Goal: Task Accomplishment & Management: Use online tool/utility

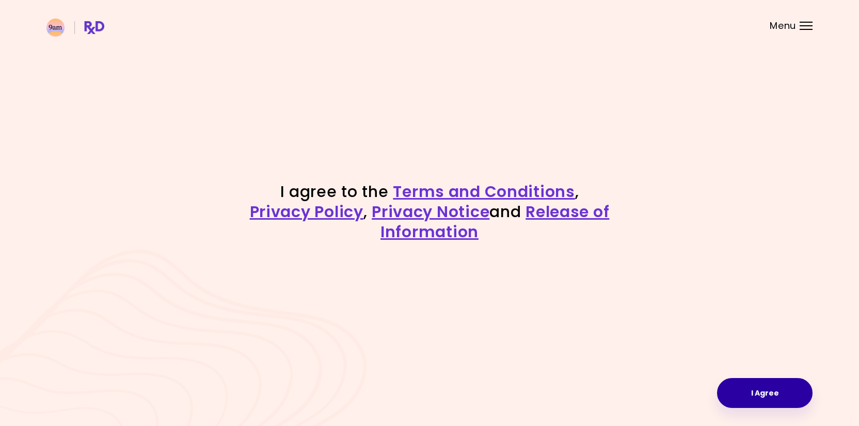
click at [734, 391] on button "I Agree" at bounding box center [764, 393] width 95 height 30
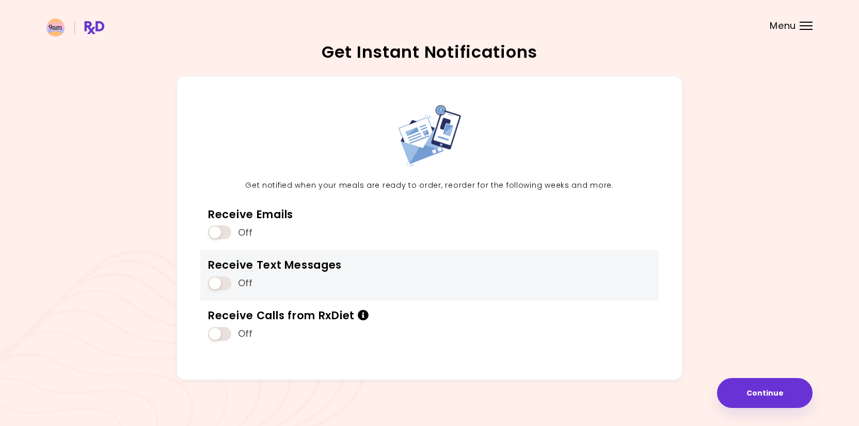
click at [221, 283] on span at bounding box center [219, 284] width 23 height 14
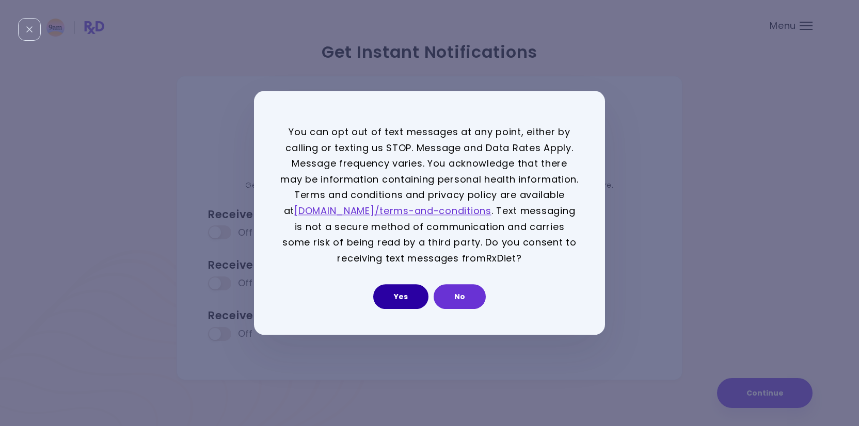
click at [412, 294] on button "Yes" at bounding box center [400, 297] width 55 height 25
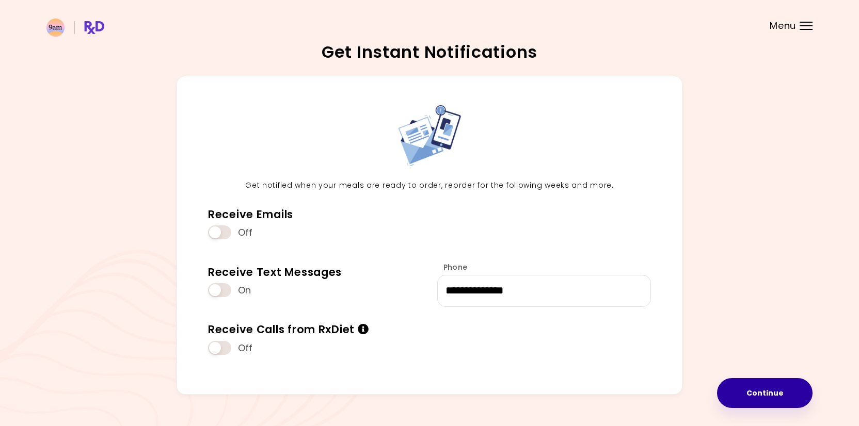
click at [729, 397] on button "Continue" at bounding box center [764, 393] width 95 height 30
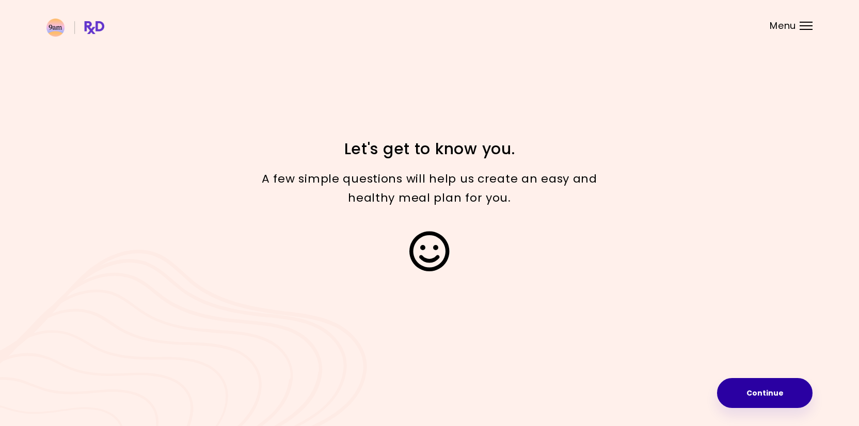
click at [744, 388] on button "Continue" at bounding box center [764, 393] width 95 height 30
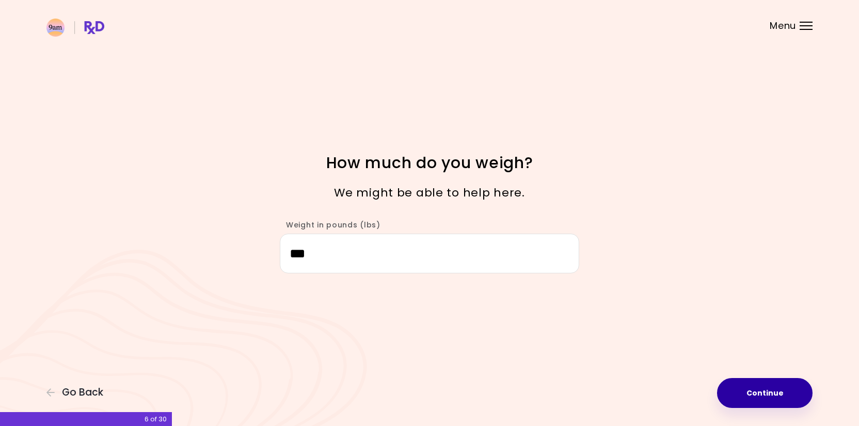
click at [723, 392] on button "Continue" at bounding box center [764, 393] width 95 height 30
select select "****"
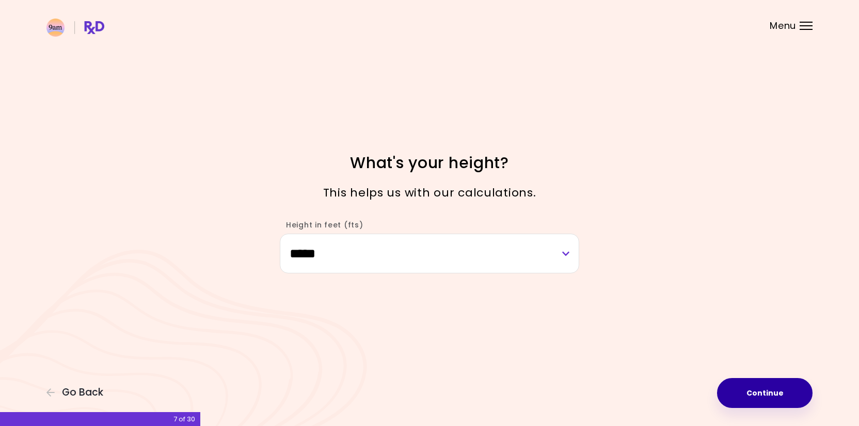
click at [740, 396] on button "Continue" at bounding box center [764, 393] width 95 height 30
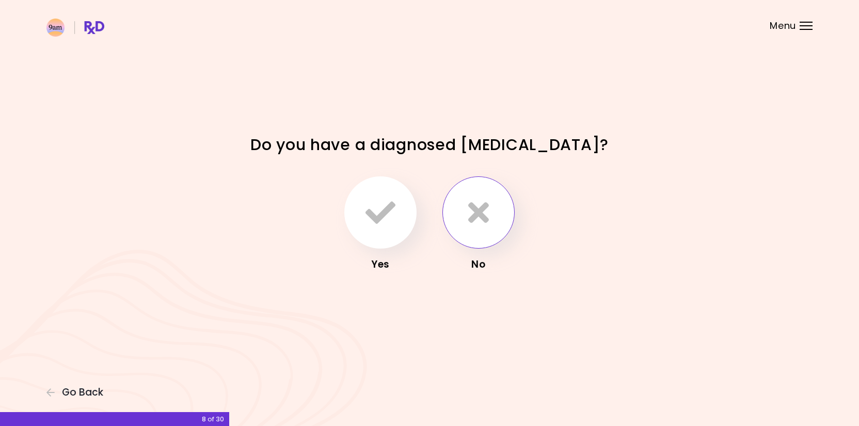
click at [484, 209] on icon "button" at bounding box center [478, 213] width 21 height 30
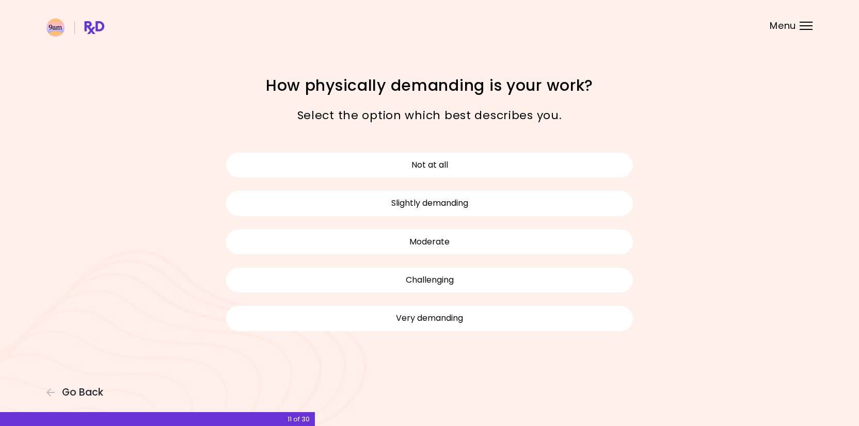
click at [451, 89] on h1 "How physically demanding is your work?" at bounding box center [429, 85] width 361 height 20
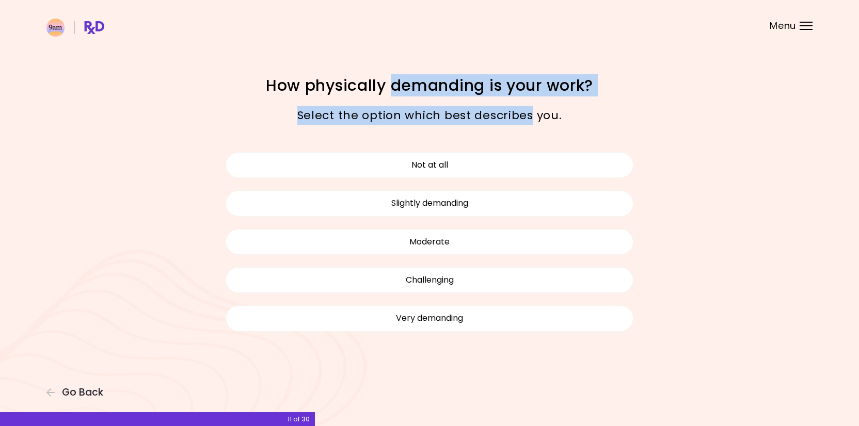
drag, startPoint x: 451, startPoint y: 89, endPoint x: 482, endPoint y: 115, distance: 40.3
click at [482, 116] on div "How physically demanding is your work? Select the option which best describes y…" at bounding box center [429, 212] width 495 height 275
click at [482, 115] on p "Select the option which best describes you." at bounding box center [429, 115] width 361 height 19
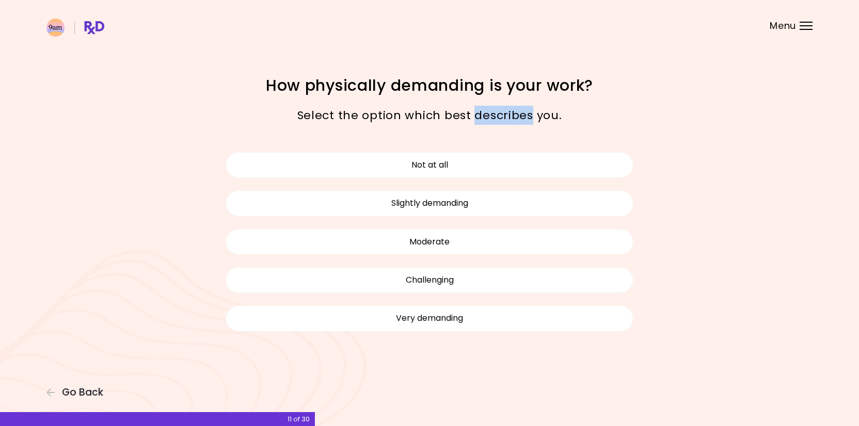
click at [482, 115] on p "Select the option which best describes you." at bounding box center [429, 115] width 361 height 19
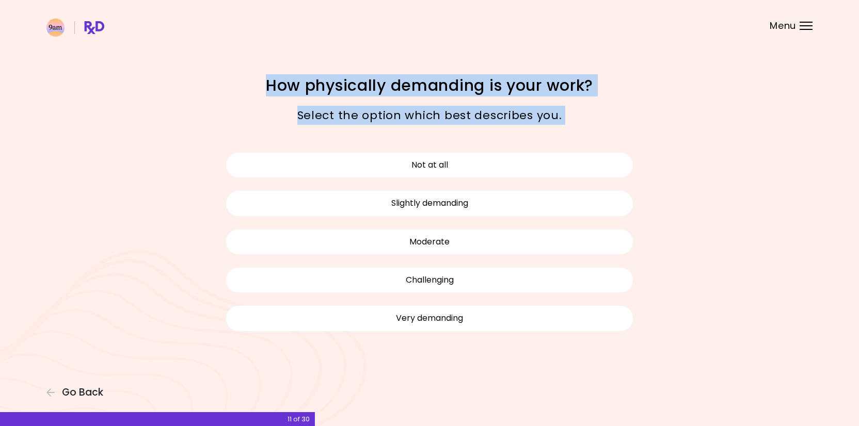
drag, startPoint x: 482, startPoint y: 115, endPoint x: 436, endPoint y: 82, distance: 57.3
click at [436, 82] on div "How physically demanding is your work? Select the option which best describes y…" at bounding box center [429, 212] width 495 height 275
click at [436, 82] on h1 "How physically demanding is your work?" at bounding box center [429, 85] width 361 height 20
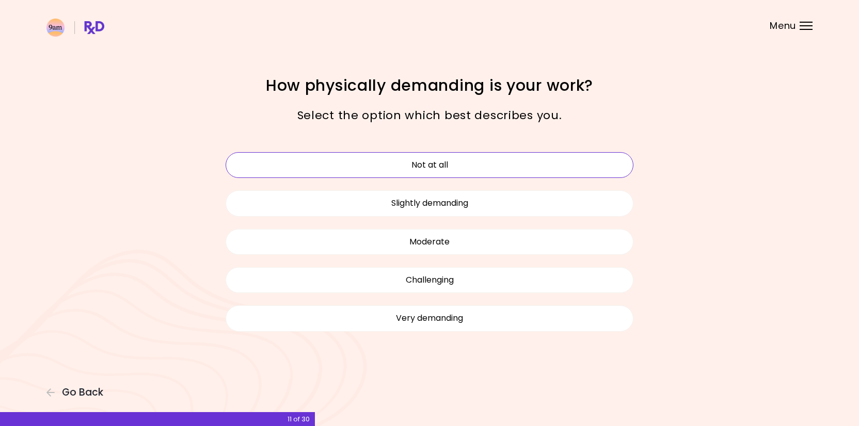
click at [495, 162] on button "Not at all" at bounding box center [430, 165] width 408 height 26
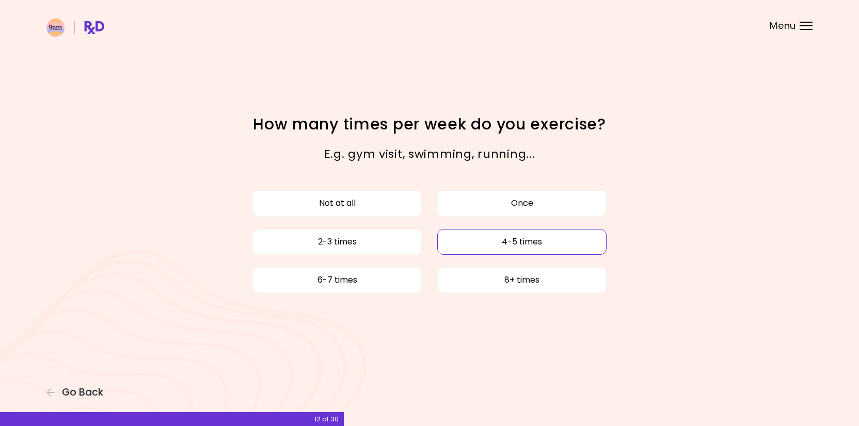
click at [480, 244] on button "4-5 times" at bounding box center [521, 242] width 169 height 26
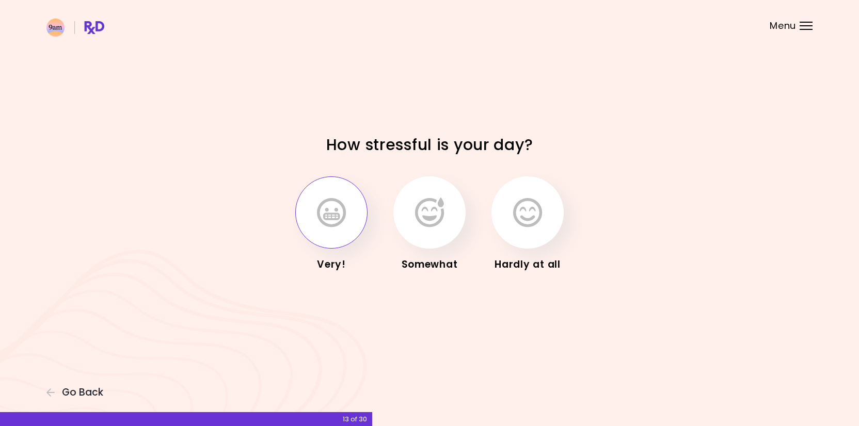
click at [345, 215] on icon "button" at bounding box center [331, 213] width 29 height 30
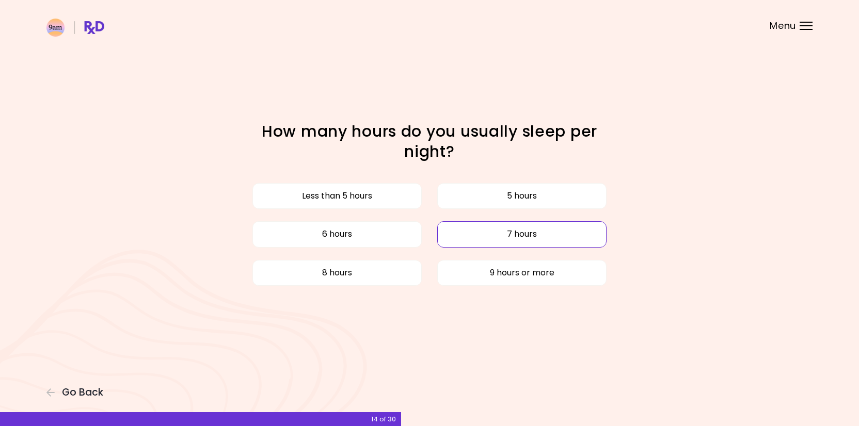
click at [447, 237] on button "7 hours" at bounding box center [521, 234] width 169 height 26
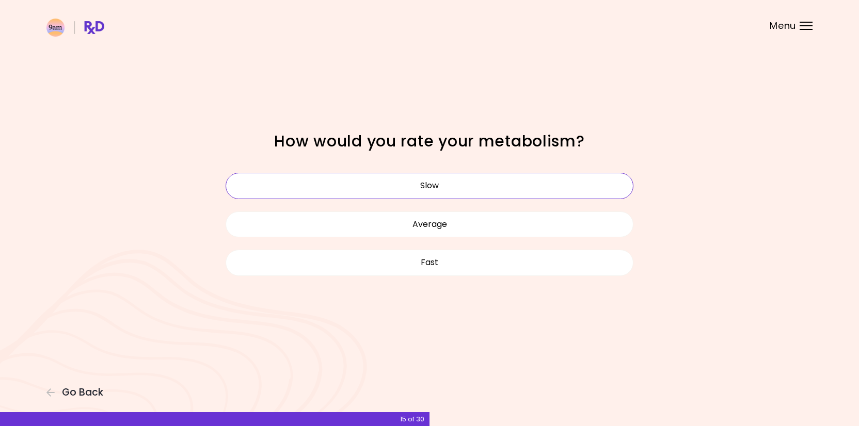
click at [424, 176] on button "Slow" at bounding box center [430, 186] width 408 height 26
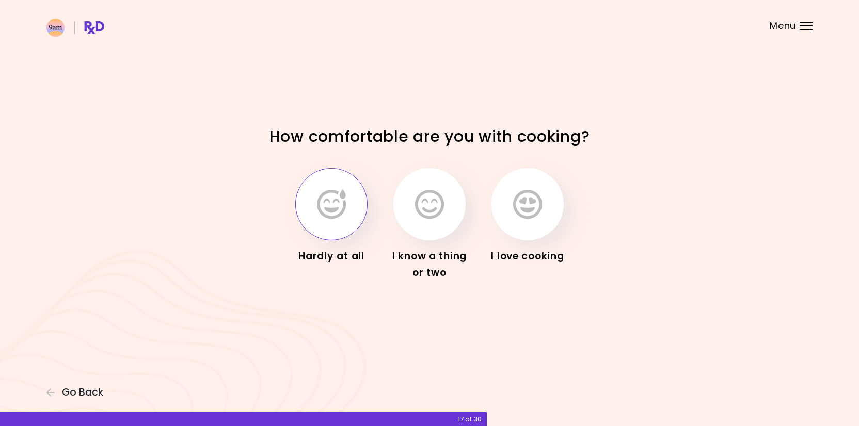
click at [323, 229] on button "button" at bounding box center [331, 204] width 72 height 72
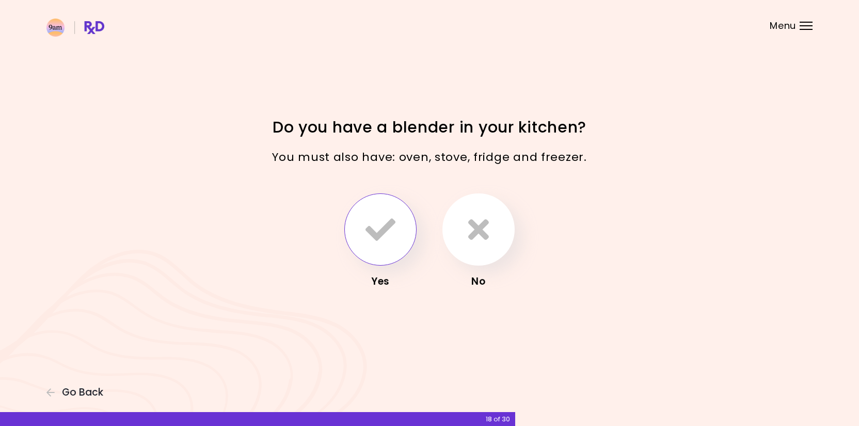
click at [360, 222] on button "button" at bounding box center [380, 230] width 72 height 72
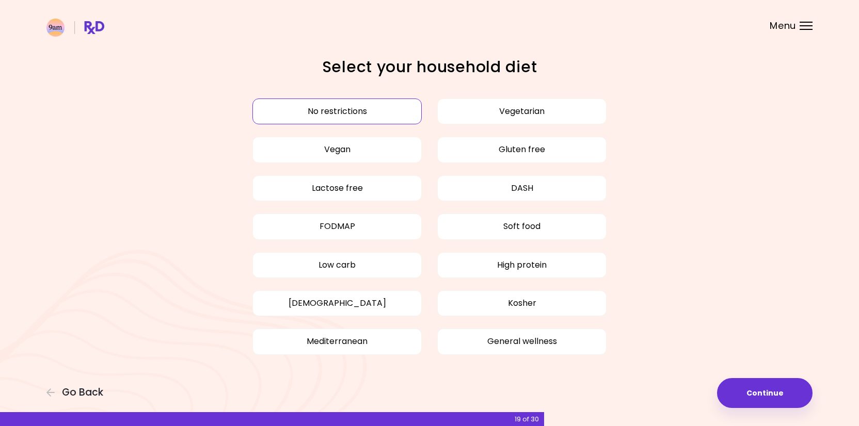
click at [311, 108] on button "No restrictions" at bounding box center [336, 112] width 169 height 26
click at [781, 398] on button "Continue" at bounding box center [764, 393] width 95 height 30
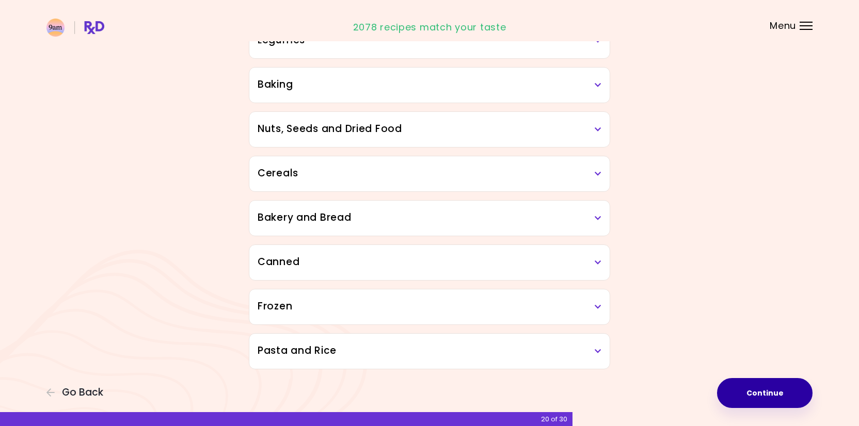
scroll to position [484, 0]
click at [795, 385] on button "Continue" at bounding box center [764, 393] width 95 height 30
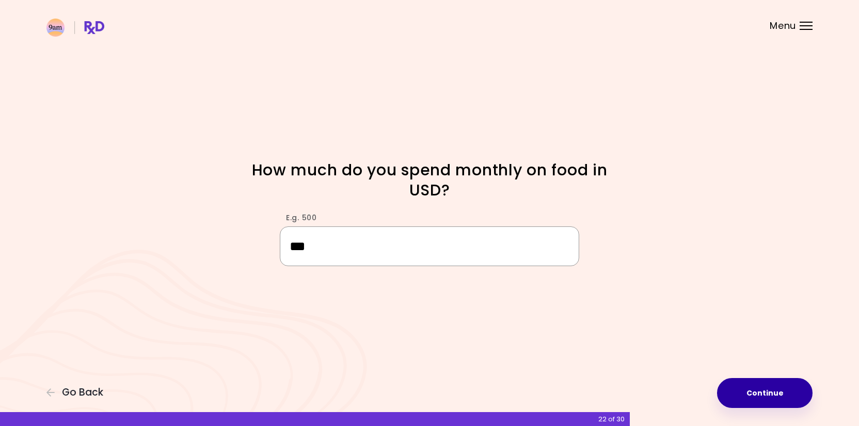
type input "***"
click at [784, 394] on button "Continue" at bounding box center [764, 393] width 95 height 30
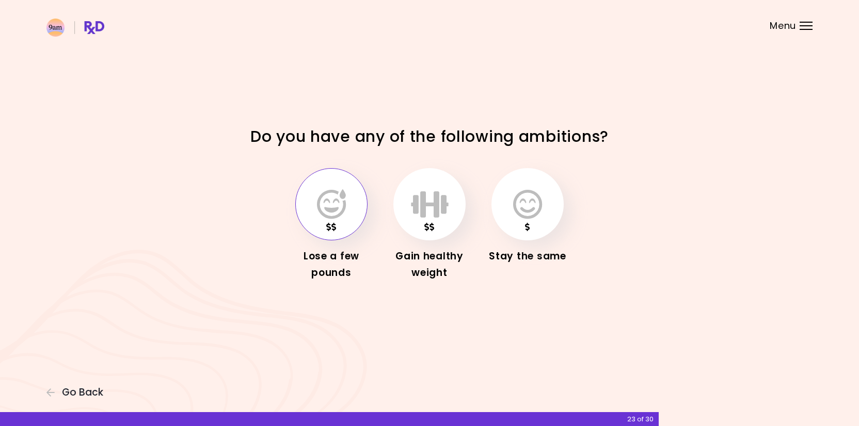
click at [354, 220] on button "button" at bounding box center [331, 204] width 72 height 72
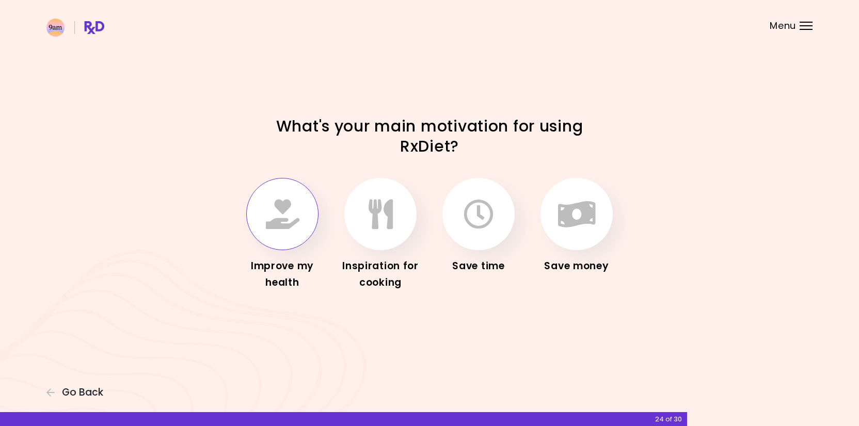
click at [296, 228] on icon "button" at bounding box center [283, 214] width 34 height 30
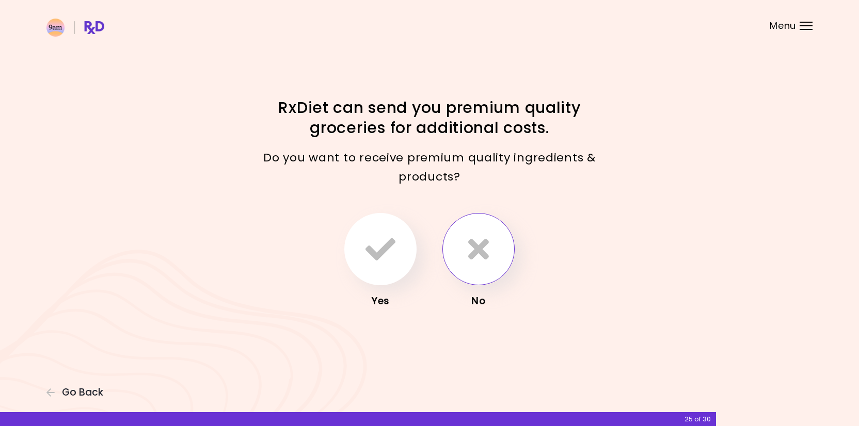
click at [484, 261] on icon "button" at bounding box center [478, 249] width 21 height 30
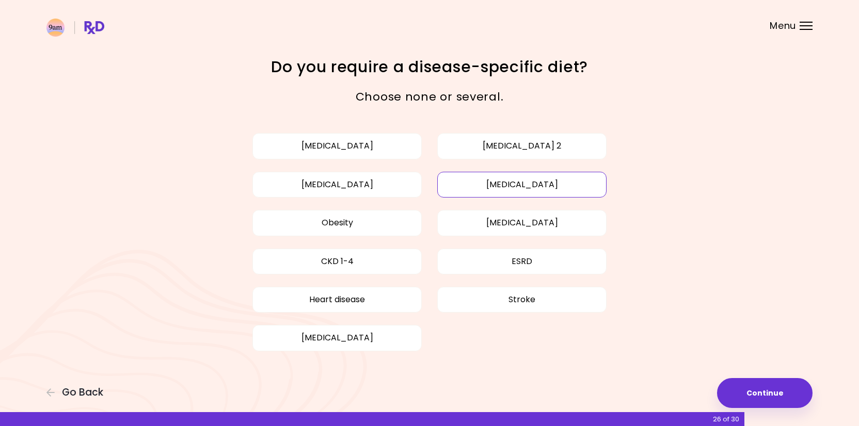
click at [470, 187] on button "[MEDICAL_DATA]" at bounding box center [521, 185] width 169 height 26
click at [373, 229] on button "Obesity" at bounding box center [336, 223] width 169 height 26
click at [758, 397] on button "Continue" at bounding box center [764, 393] width 95 height 30
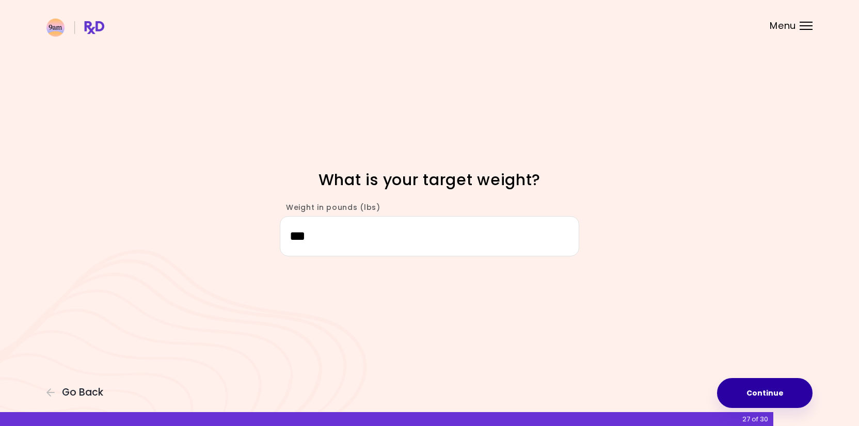
type input "***"
click at [773, 401] on button "Continue" at bounding box center [764, 393] width 95 height 30
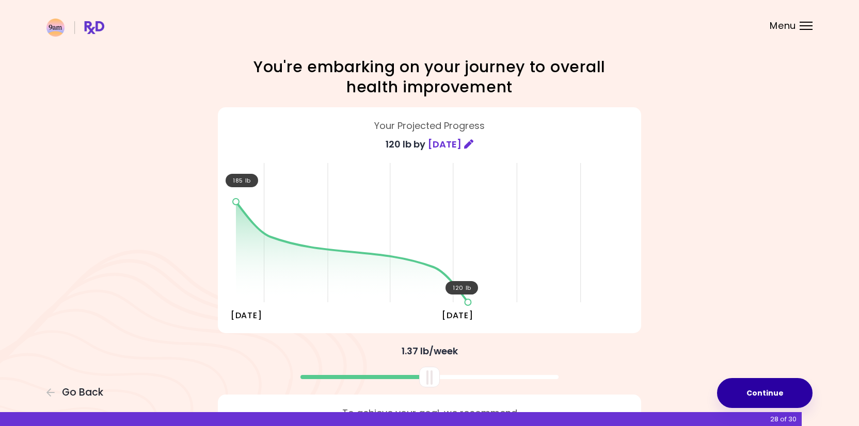
click at [763, 397] on button "Continue" at bounding box center [764, 393] width 95 height 30
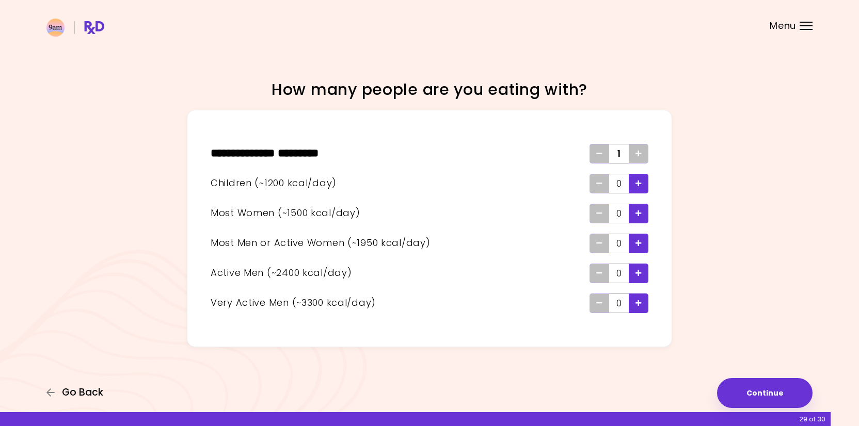
click at [93, 392] on span "Go Back" at bounding box center [82, 392] width 41 height 11
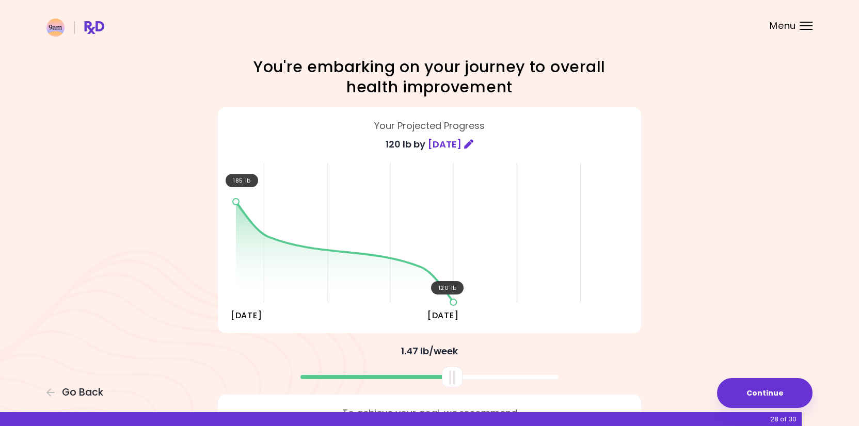
drag, startPoint x: 432, startPoint y: 371, endPoint x: 455, endPoint y: 382, distance: 25.4
click at [455, 382] on div at bounding box center [452, 377] width 21 height 21
click at [722, 394] on button "Continue" at bounding box center [764, 393] width 95 height 30
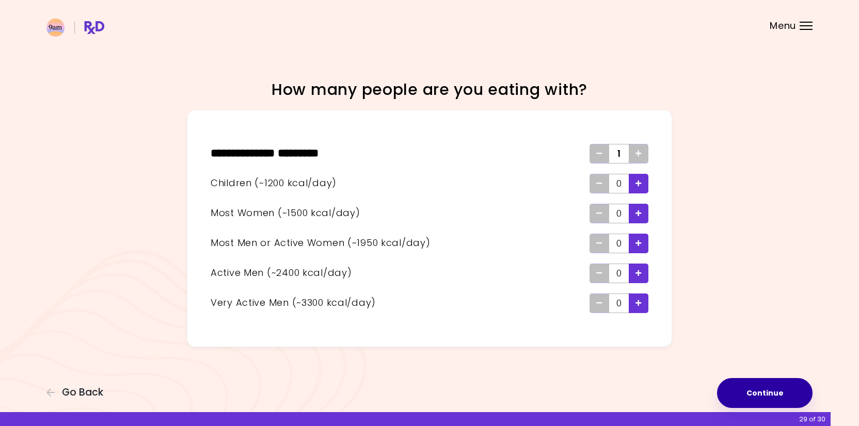
click at [760, 392] on button "Continue" at bounding box center [764, 393] width 95 height 30
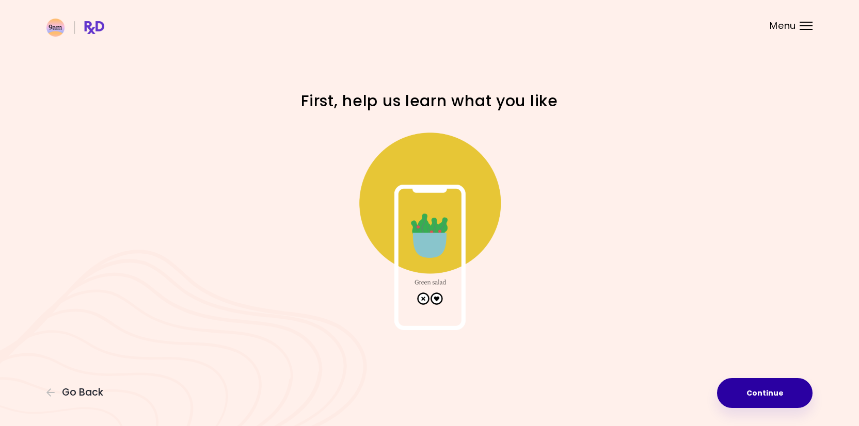
click at [760, 392] on button "Continue" at bounding box center [764, 393] width 95 height 30
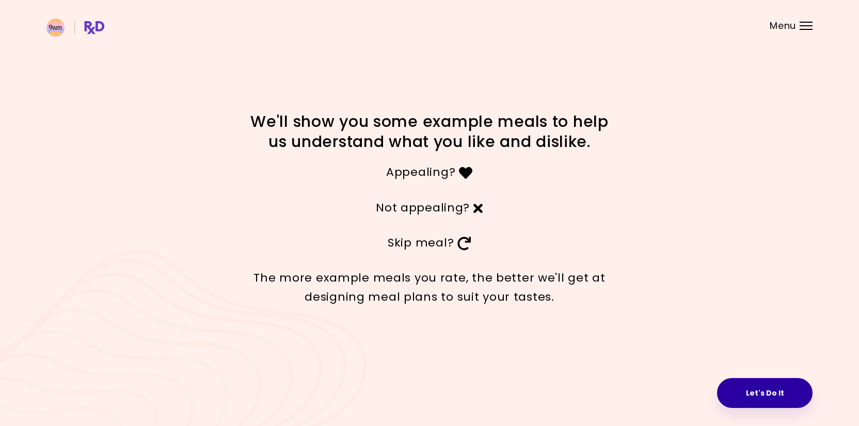
click at [729, 387] on button "Let's Do It" at bounding box center [764, 393] width 95 height 30
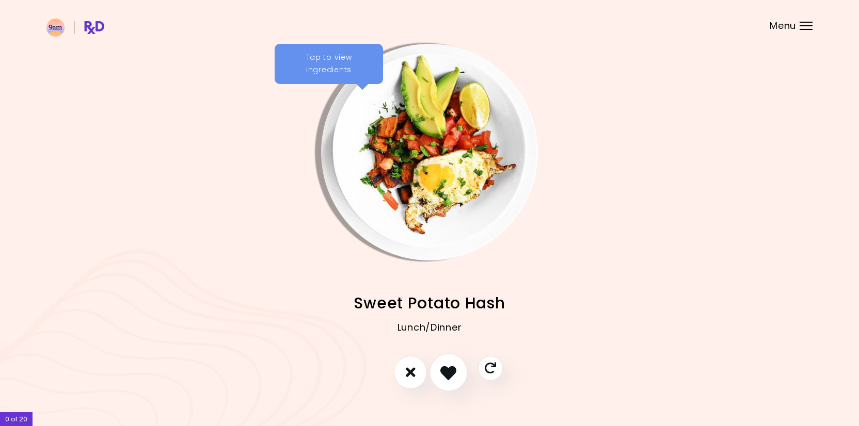
click at [442, 376] on icon "I like this recipe" at bounding box center [448, 372] width 16 height 16
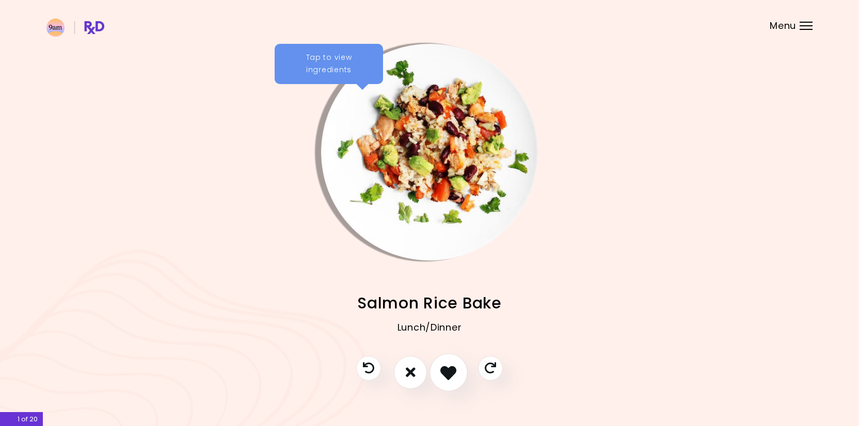
click at [442, 376] on icon "I like this recipe" at bounding box center [448, 372] width 16 height 16
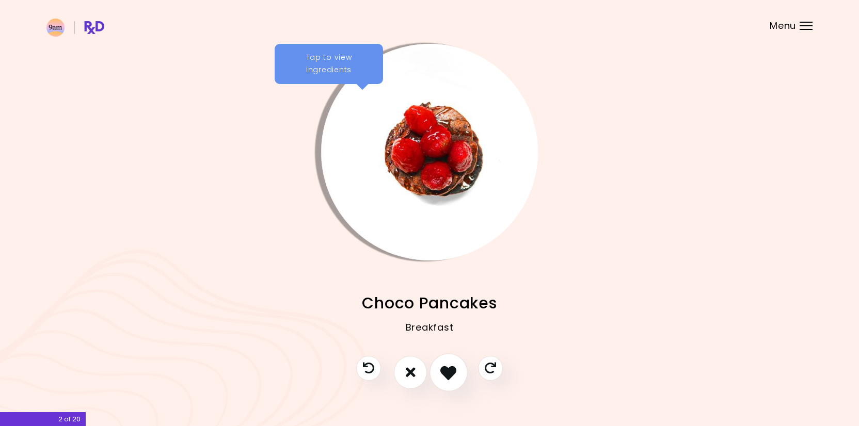
click at [442, 376] on icon "I like this recipe" at bounding box center [448, 372] width 16 height 16
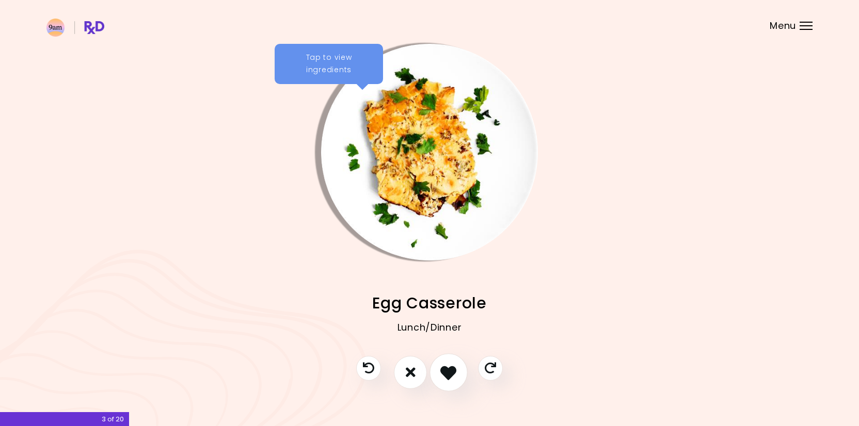
click at [442, 376] on icon "I like this recipe" at bounding box center [448, 372] width 16 height 16
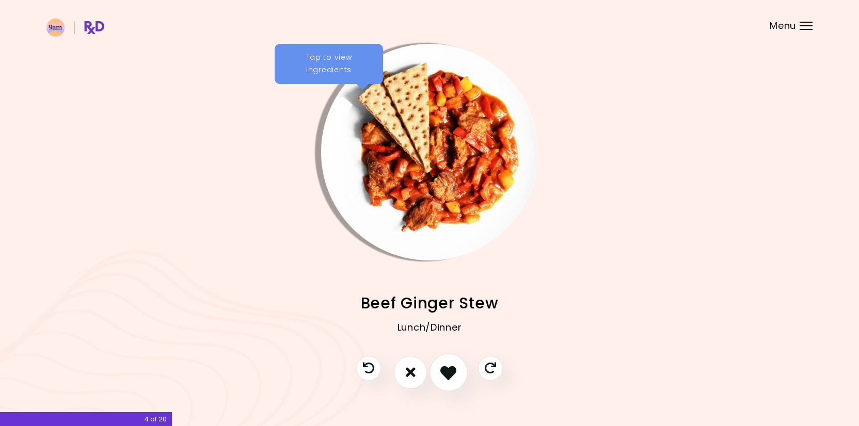
click at [442, 376] on icon "I like this recipe" at bounding box center [448, 372] width 16 height 16
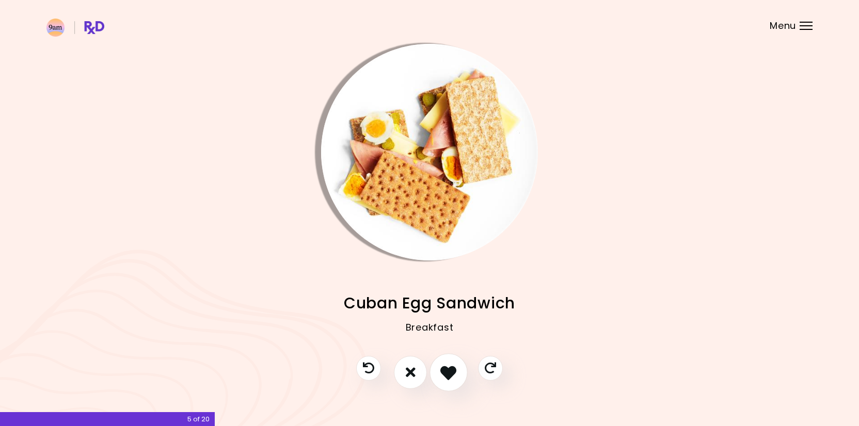
click at [442, 376] on icon "I like this recipe" at bounding box center [448, 372] width 16 height 16
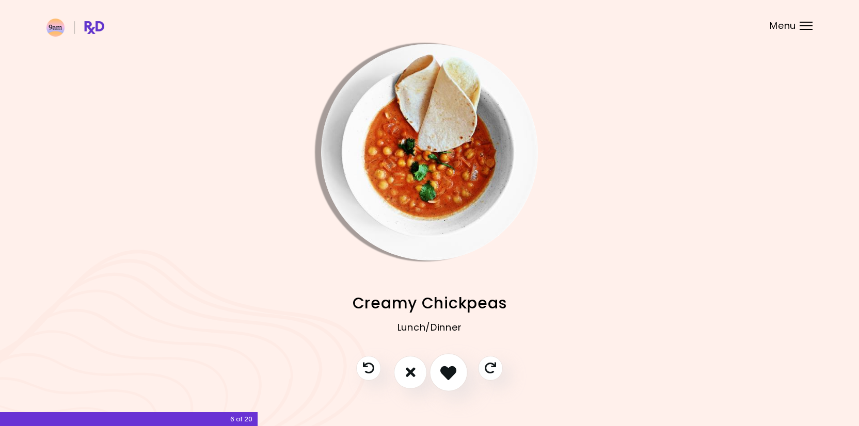
click at [442, 376] on icon "I like this recipe" at bounding box center [448, 372] width 16 height 16
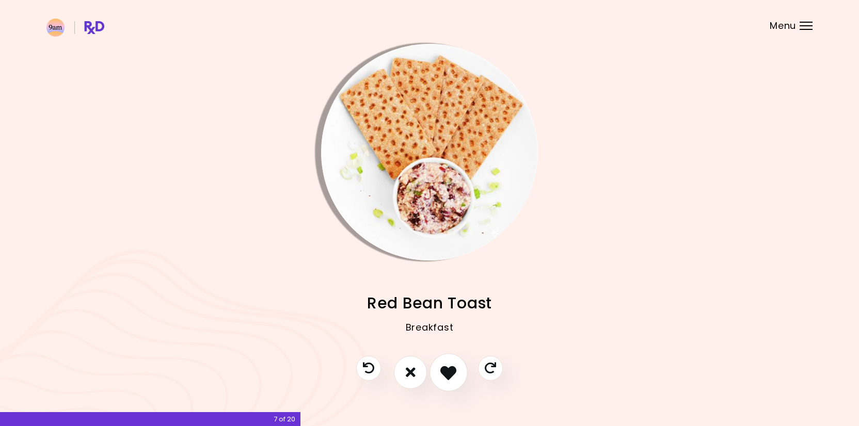
click at [442, 376] on icon "I like this recipe" at bounding box center [448, 372] width 16 height 16
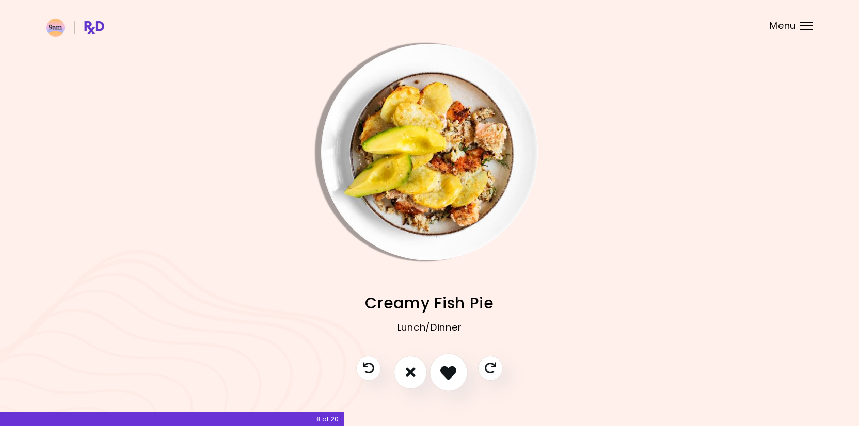
click at [442, 376] on icon "I like this recipe" at bounding box center [448, 372] width 16 height 16
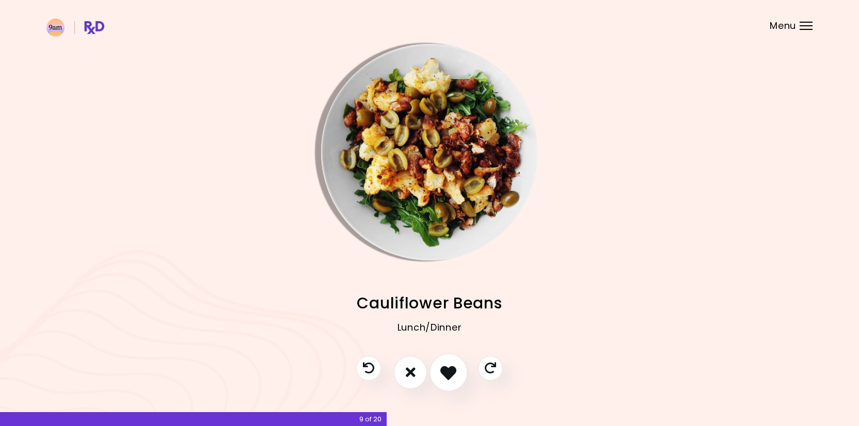
click at [442, 376] on icon "I like this recipe" at bounding box center [448, 372] width 16 height 16
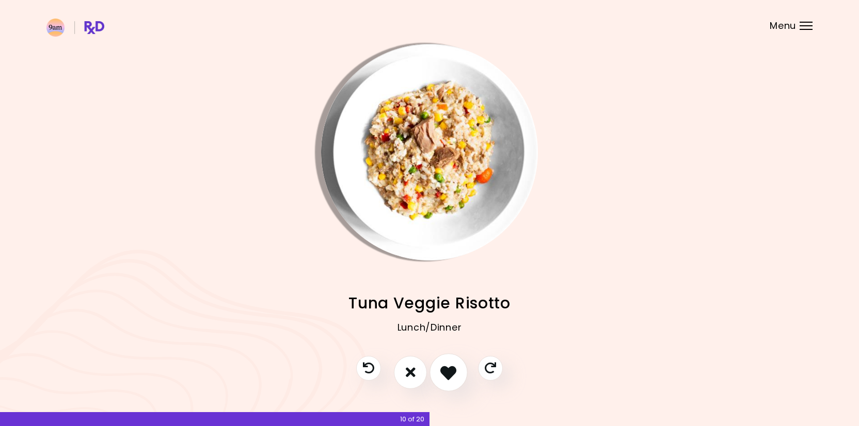
click at [442, 376] on icon "I like this recipe" at bounding box center [448, 372] width 16 height 16
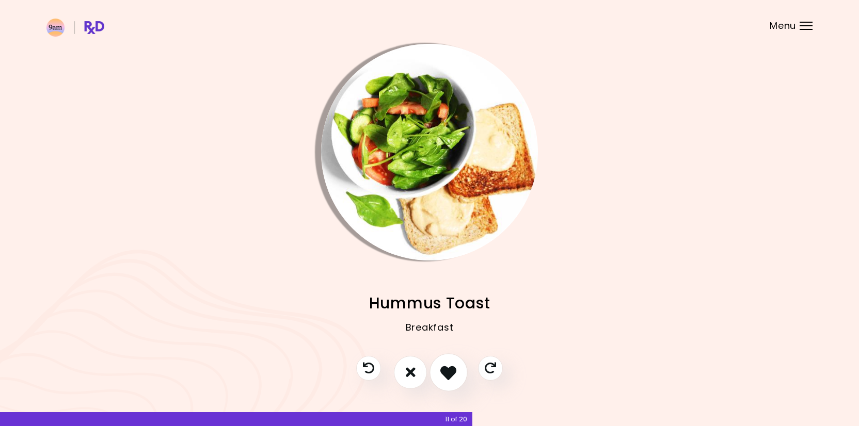
click at [442, 376] on icon "I like this recipe" at bounding box center [448, 372] width 16 height 16
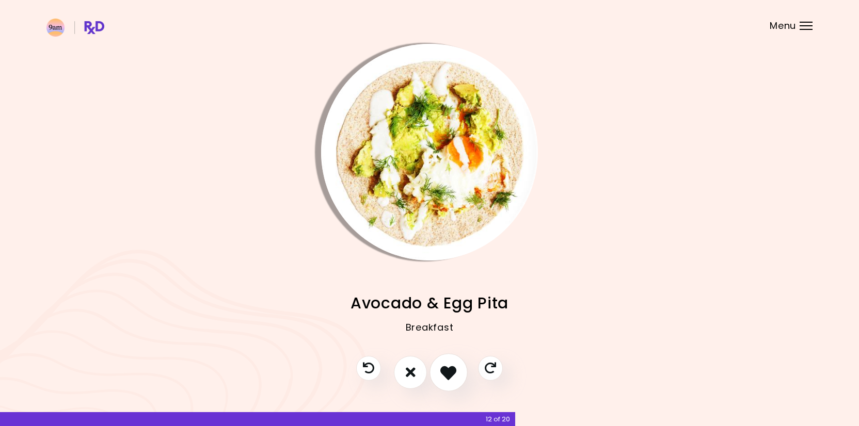
click at [442, 376] on icon "I like this recipe" at bounding box center [448, 372] width 16 height 16
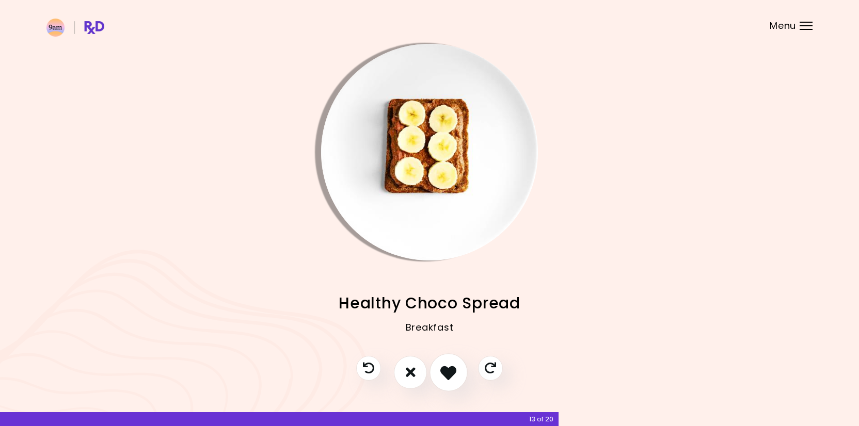
click at [442, 376] on icon "I like this recipe" at bounding box center [448, 372] width 16 height 16
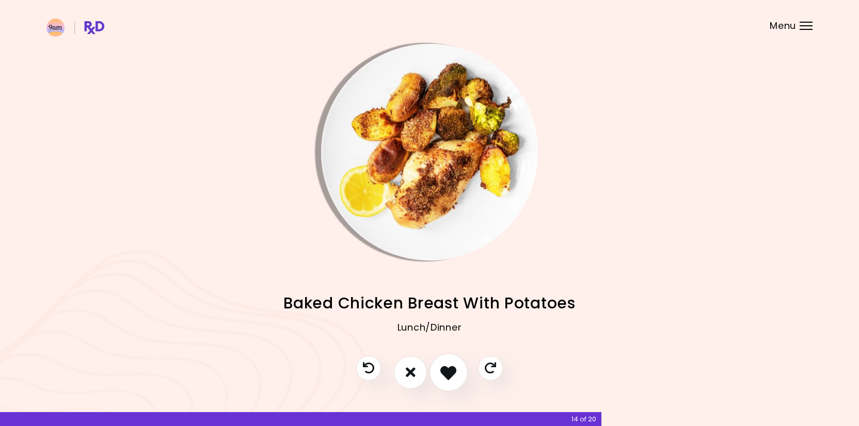
click at [442, 376] on icon "I like this recipe" at bounding box center [448, 372] width 16 height 16
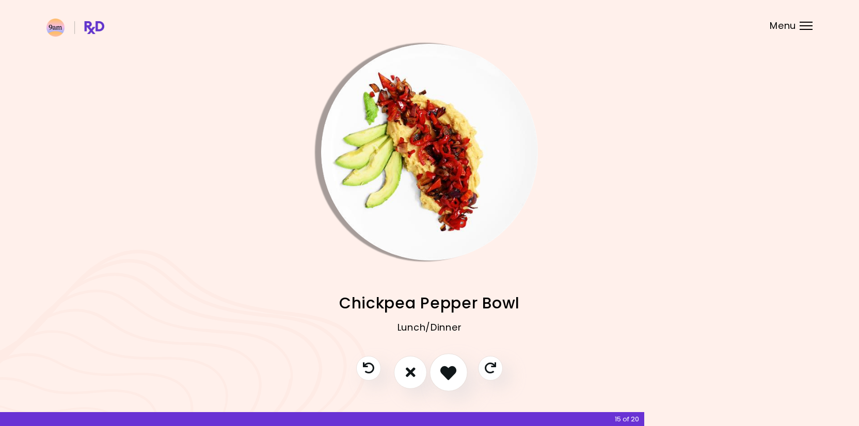
click at [442, 376] on icon "I like this recipe" at bounding box center [448, 372] width 16 height 16
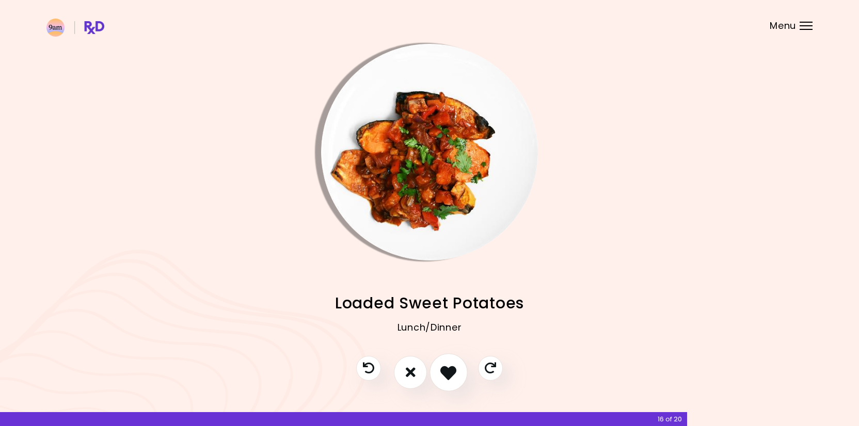
click at [442, 376] on icon "I like this recipe" at bounding box center [448, 372] width 16 height 16
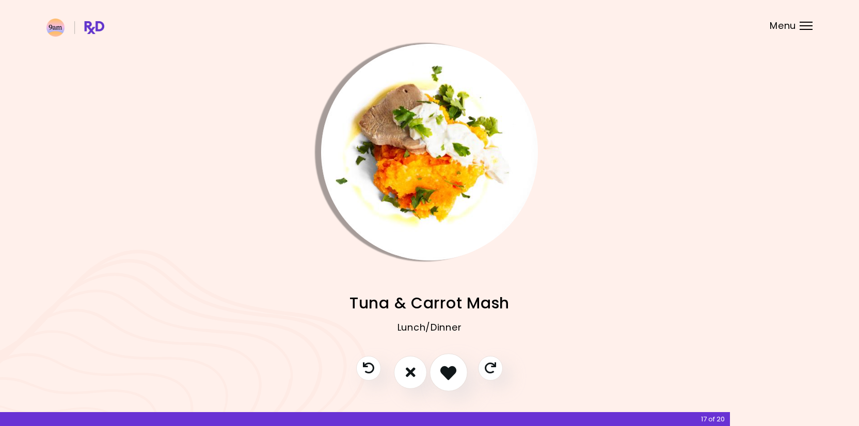
click at [442, 376] on icon "I like this recipe" at bounding box center [448, 372] width 16 height 16
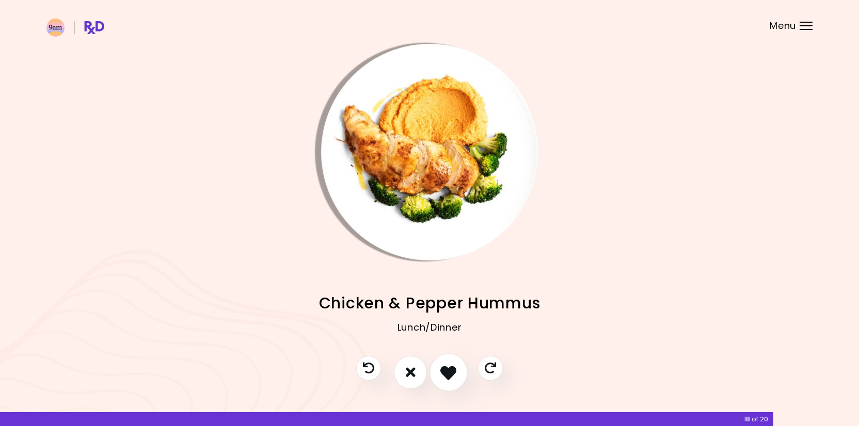
click at [442, 376] on icon "I like this recipe" at bounding box center [448, 372] width 16 height 16
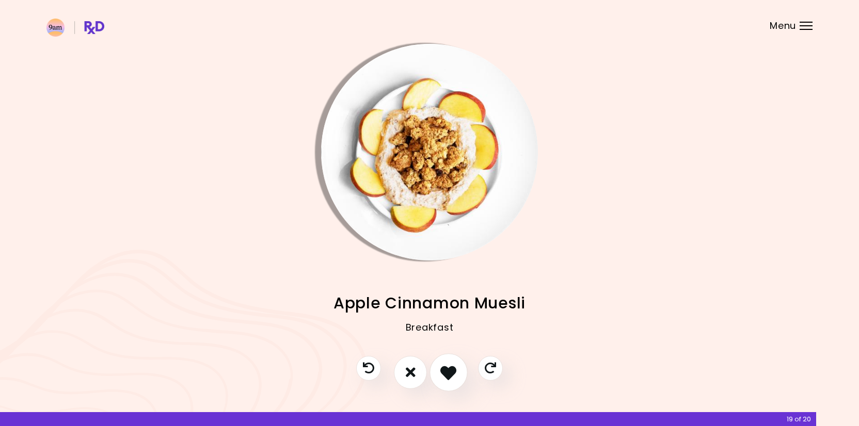
click at [442, 376] on icon "I like this recipe" at bounding box center [448, 372] width 16 height 16
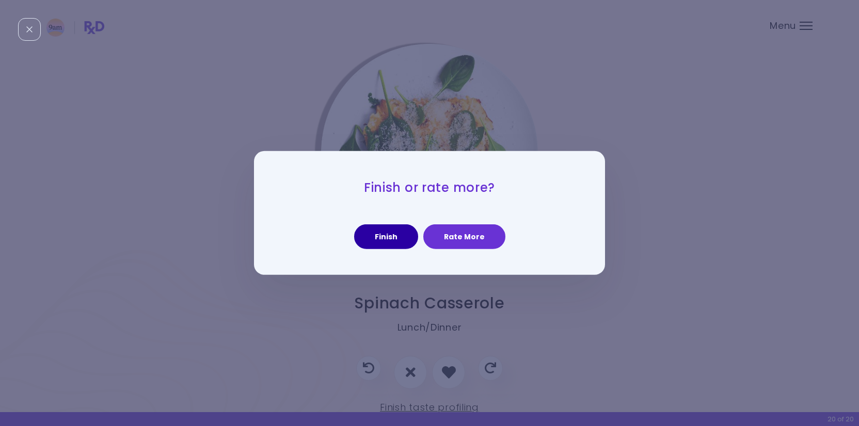
click at [403, 237] on button "Finish" at bounding box center [386, 236] width 64 height 25
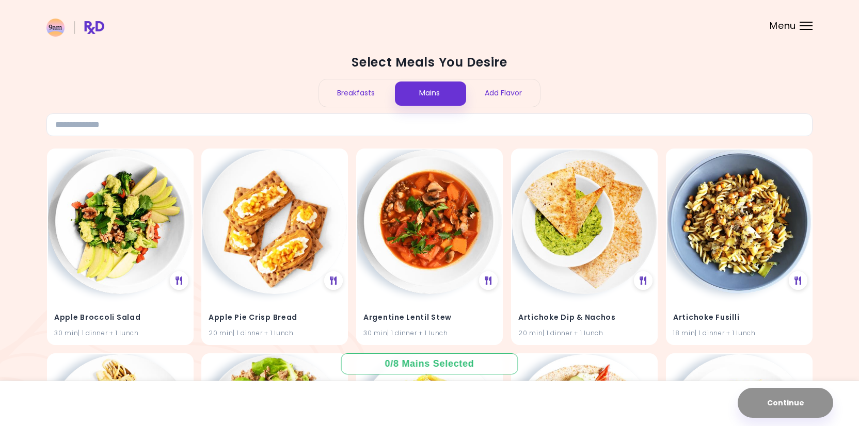
click at [350, 93] on div "Breakfasts" at bounding box center [356, 92] width 74 height 27
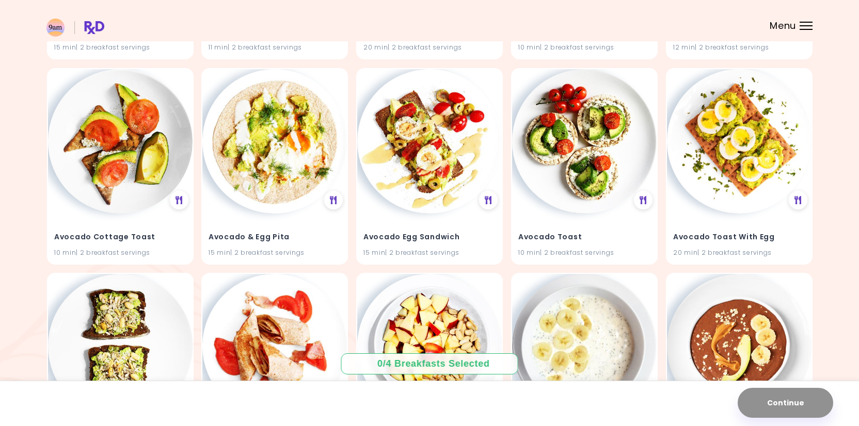
scroll to position [400, 0]
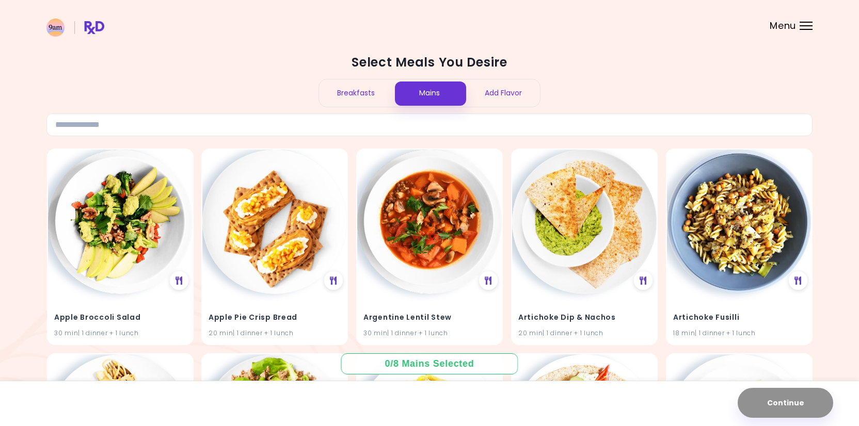
click at [366, 94] on div "Breakfasts" at bounding box center [356, 92] width 74 height 27
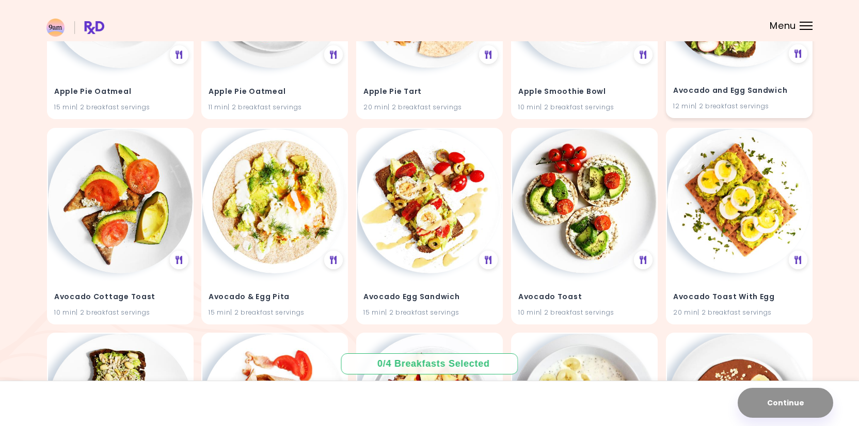
scroll to position [458, 0]
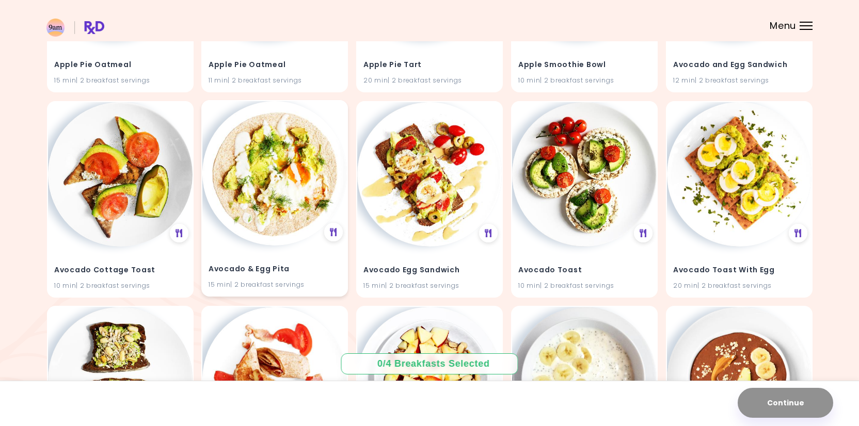
click at [290, 234] on img at bounding box center [274, 173] width 145 height 145
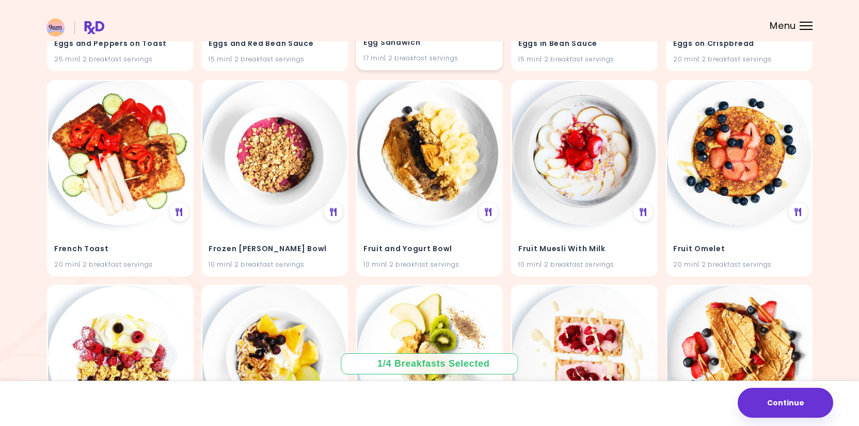
scroll to position [3556, 0]
click at [450, 224] on div "Fruit and Yogurt Bowl 10 min | 2 breakfast servings" at bounding box center [429, 249] width 145 height 51
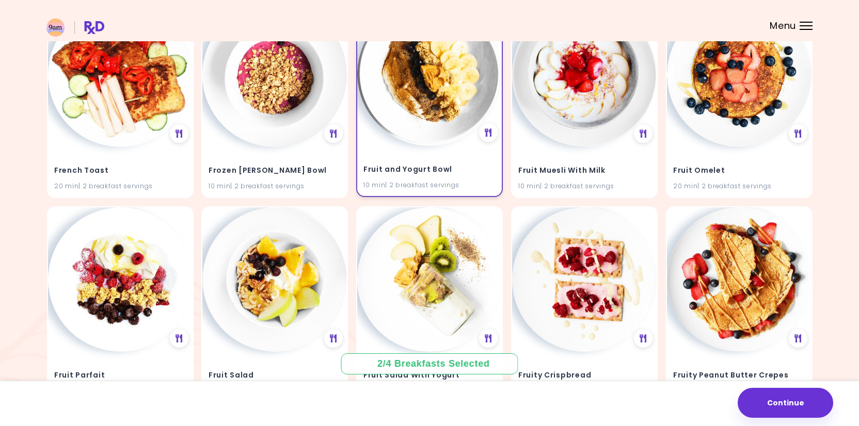
scroll to position [3658, 0]
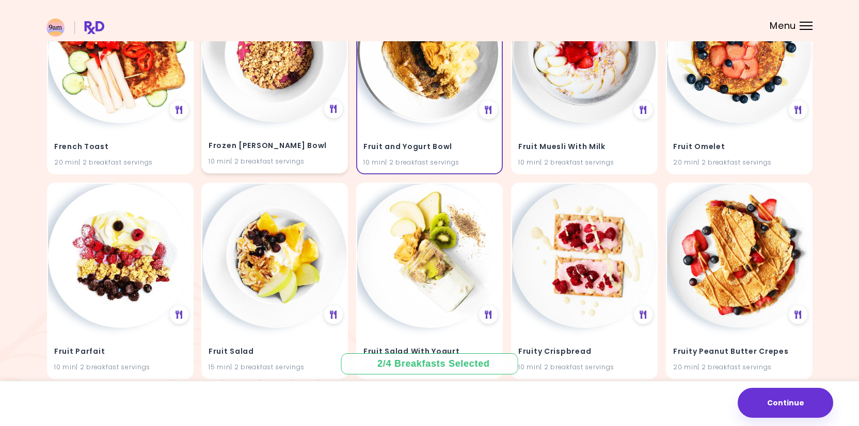
click at [312, 139] on h4 "Frozen [PERSON_NAME] Bowl" at bounding box center [274, 146] width 132 height 17
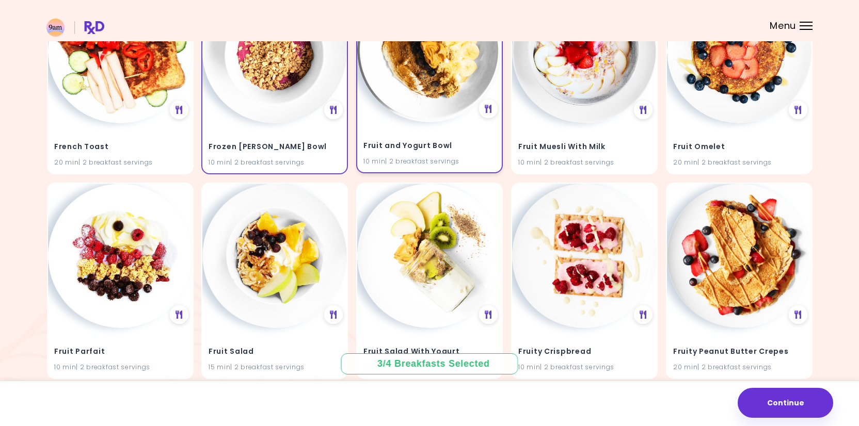
click at [401, 138] on h4 "Fruit and Yogurt Bowl" at bounding box center [429, 146] width 132 height 17
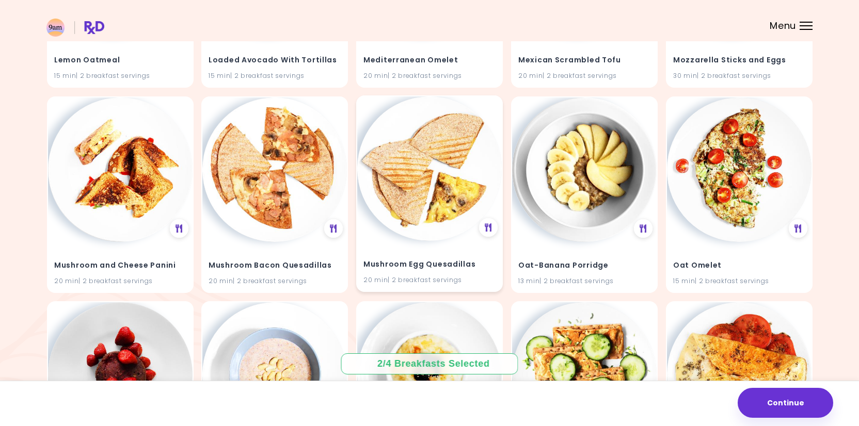
scroll to position [4774, 0]
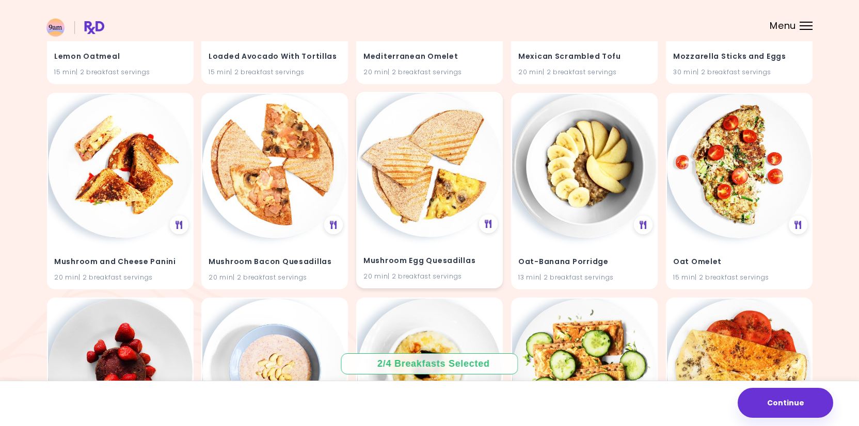
click at [426, 183] on img at bounding box center [429, 165] width 145 height 145
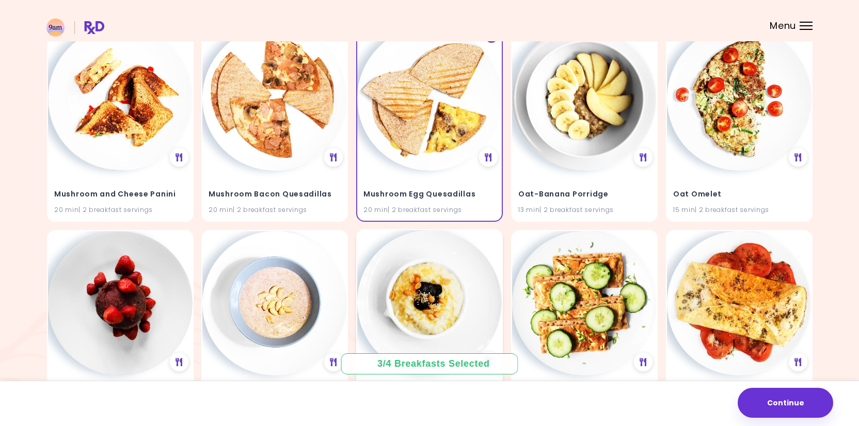
scroll to position [4844, 0]
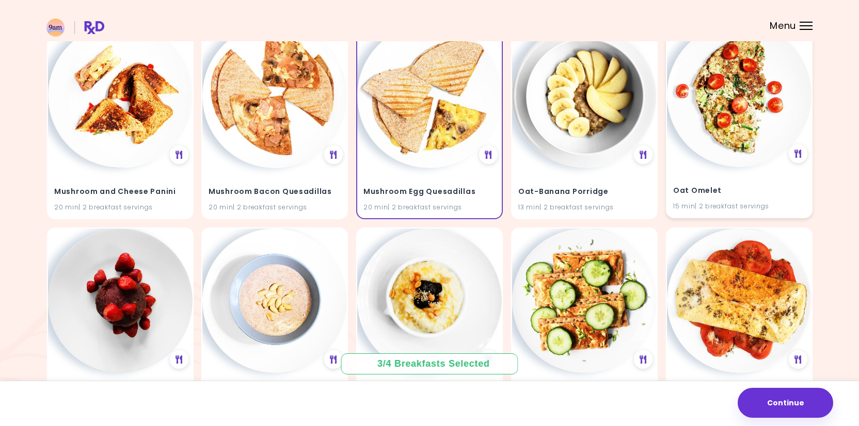
click at [723, 142] on img at bounding box center [739, 95] width 145 height 145
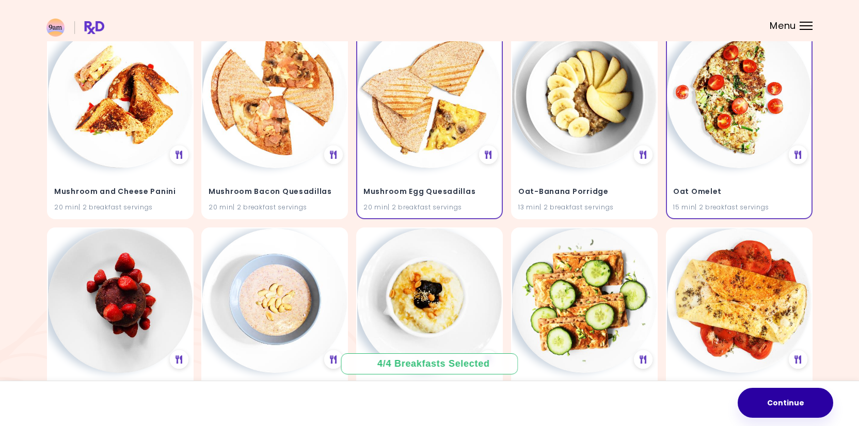
click at [767, 404] on button "Continue" at bounding box center [784, 403] width 95 height 30
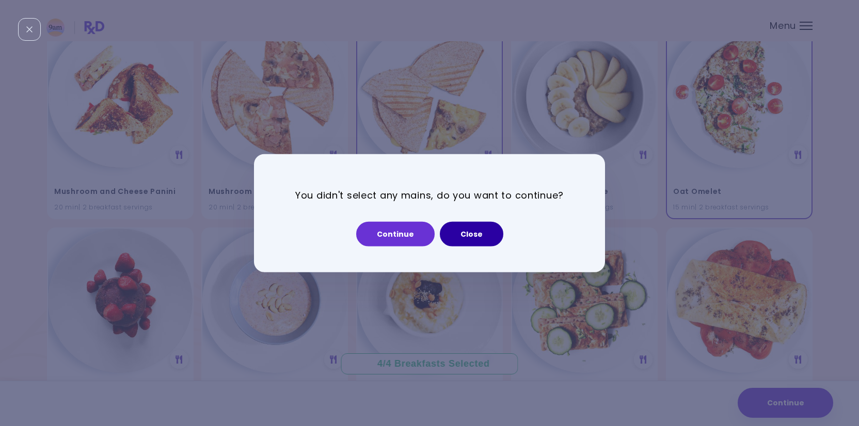
click at [462, 238] on button "Close" at bounding box center [471, 233] width 63 height 25
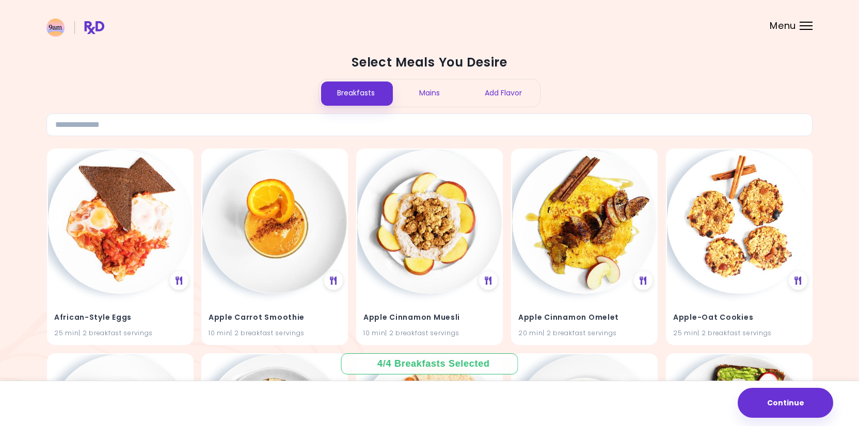
scroll to position [-1, 0]
click at [428, 96] on div "Mains" at bounding box center [430, 92] width 74 height 27
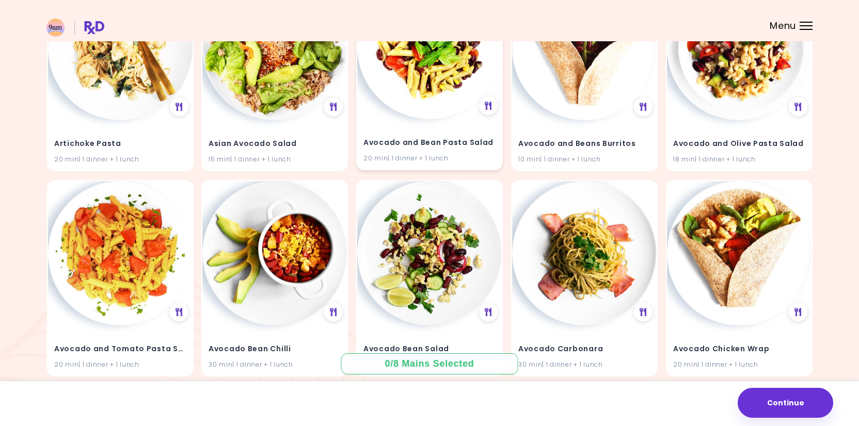
scroll to position [385, 0]
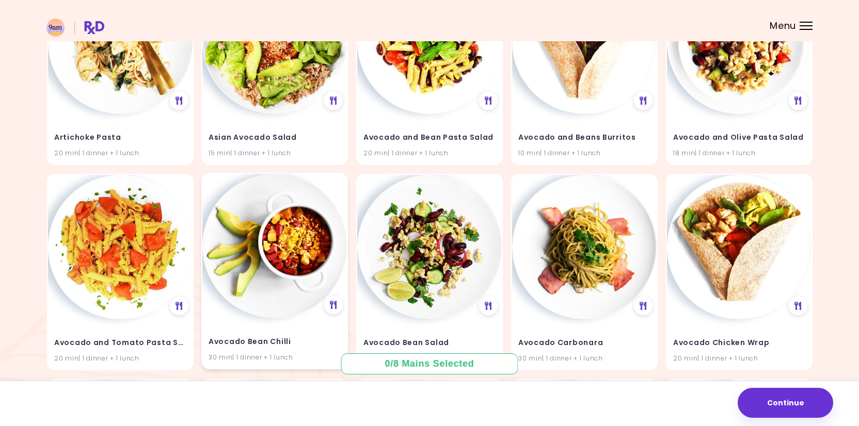
click at [268, 262] on img at bounding box center [274, 246] width 145 height 145
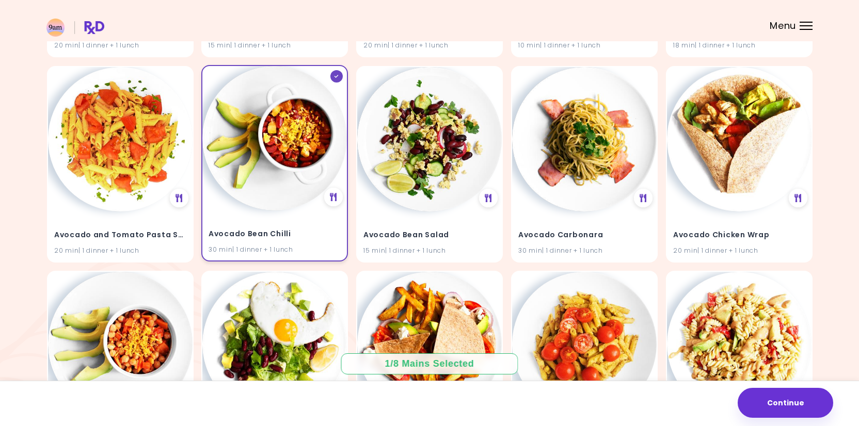
scroll to position [498, 0]
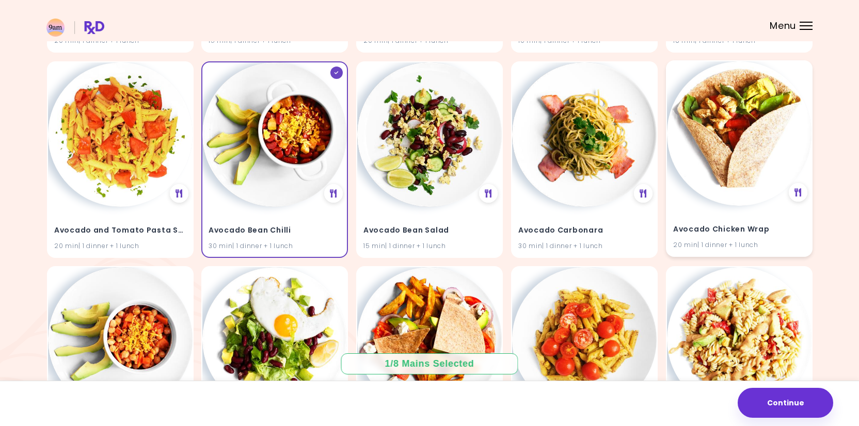
click at [751, 168] on img at bounding box center [739, 133] width 145 height 145
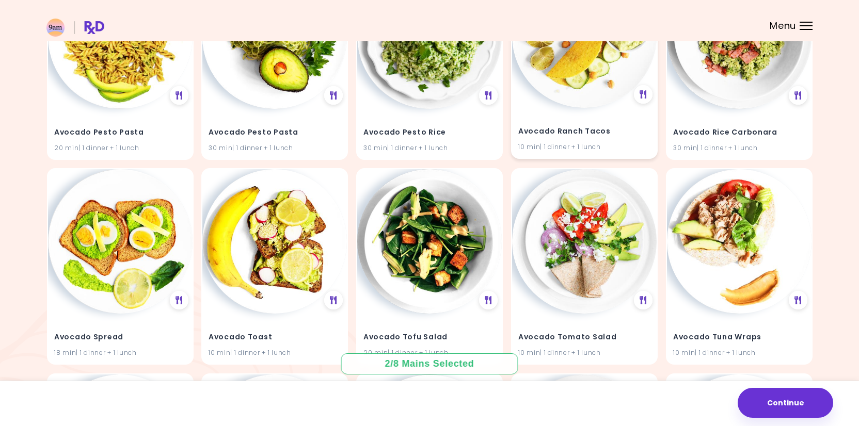
scroll to position [1008, 0]
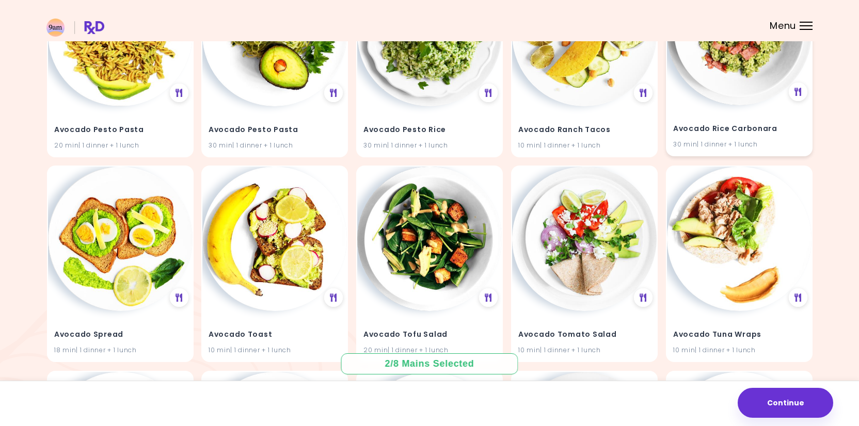
click at [727, 97] on img at bounding box center [739, 33] width 145 height 145
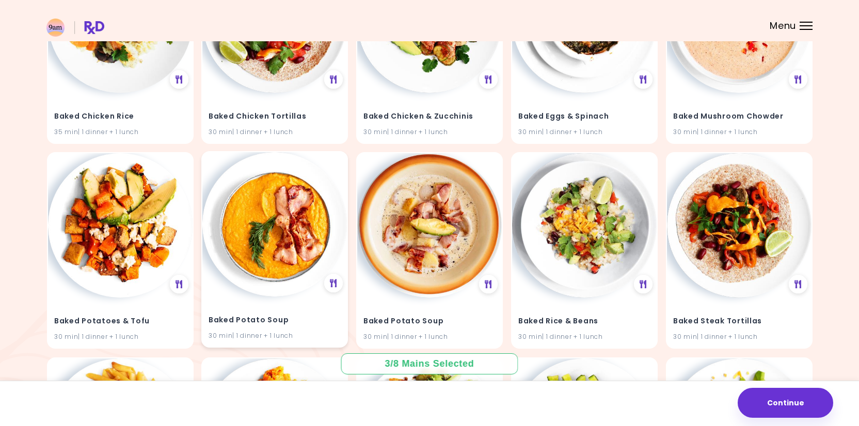
scroll to position [2050, 0]
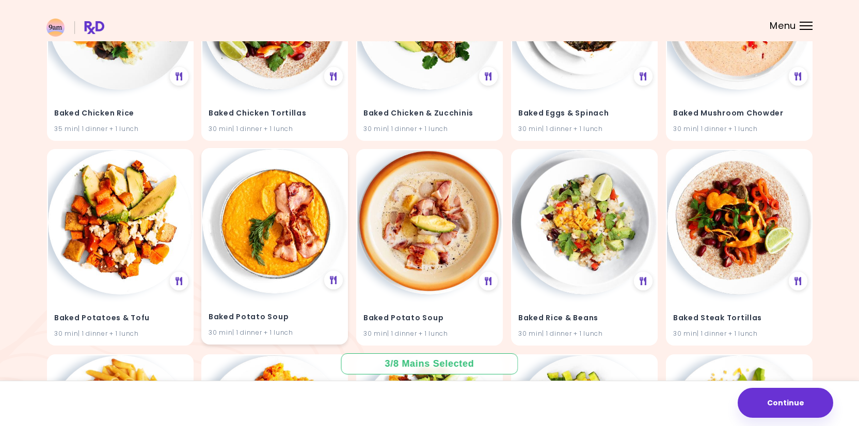
click at [283, 320] on div "Baked Potato Soup 30 min | 1 dinner + 1 lunch" at bounding box center [274, 319] width 145 height 51
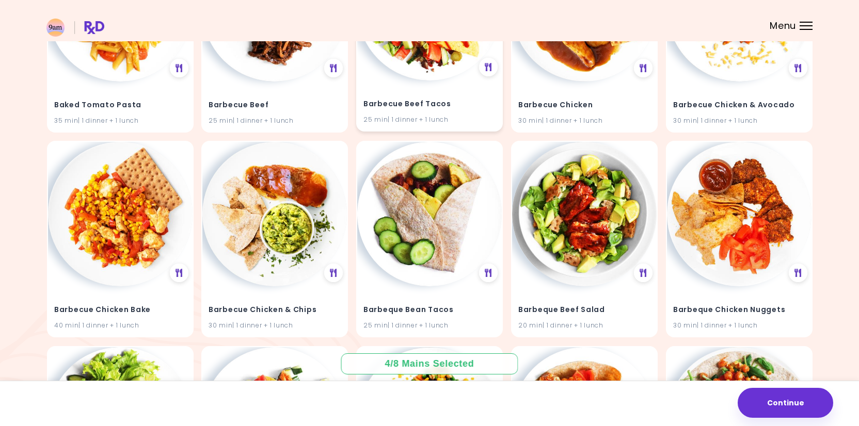
scroll to position [2470, 0]
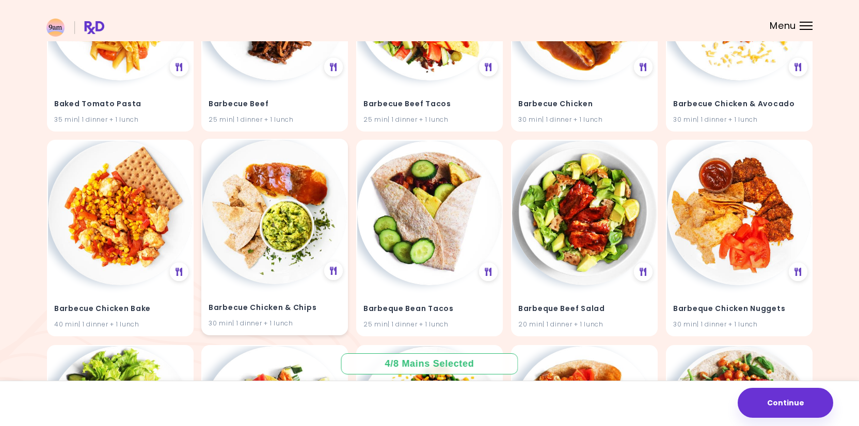
click at [285, 274] on img at bounding box center [274, 212] width 145 height 145
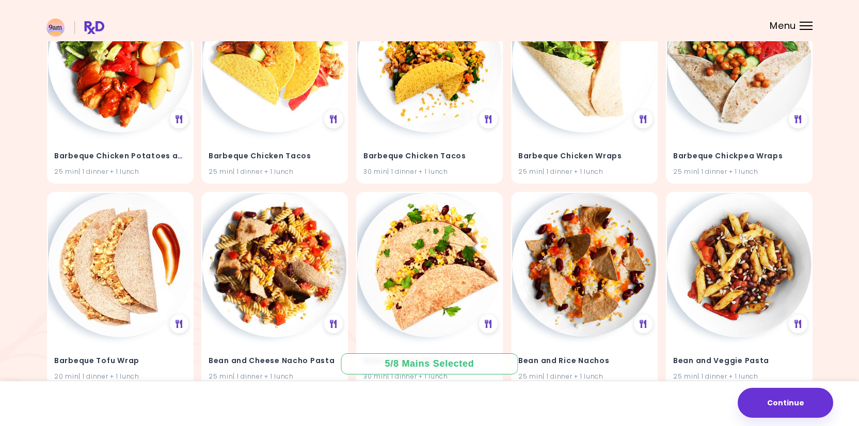
scroll to position [2875, 0]
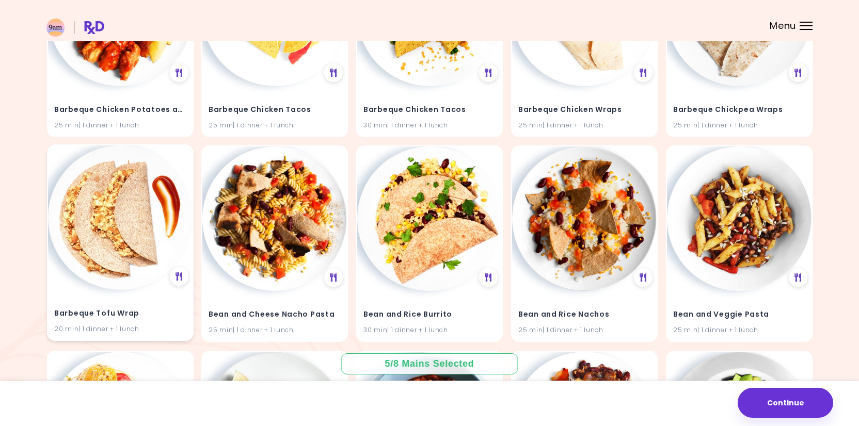
click at [126, 262] on img at bounding box center [120, 218] width 145 height 145
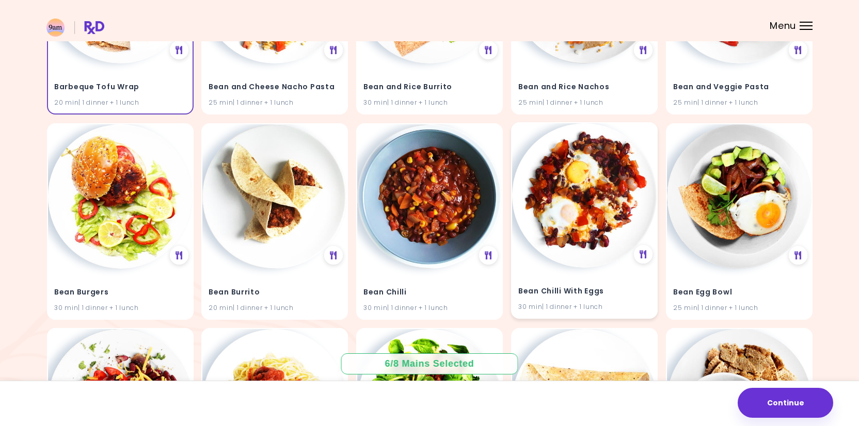
scroll to position [3099, 0]
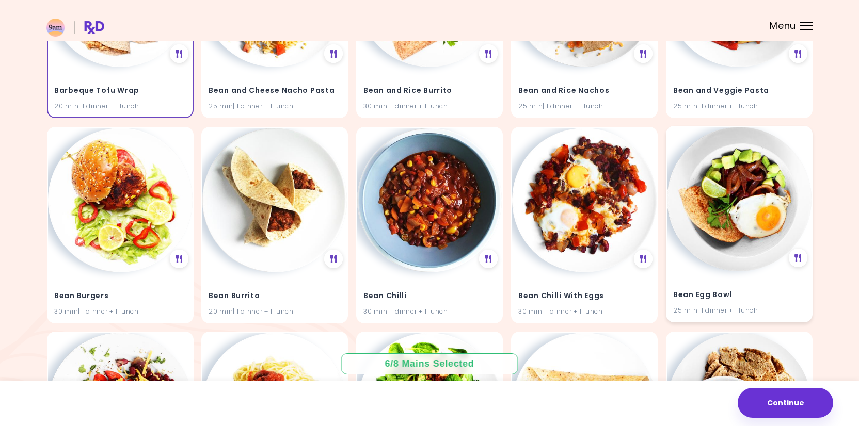
click at [744, 227] on img at bounding box center [739, 199] width 145 height 145
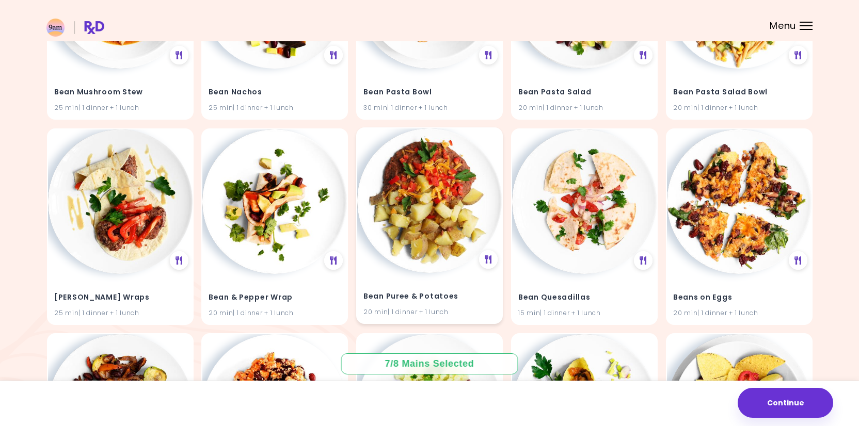
scroll to position [3917, 0]
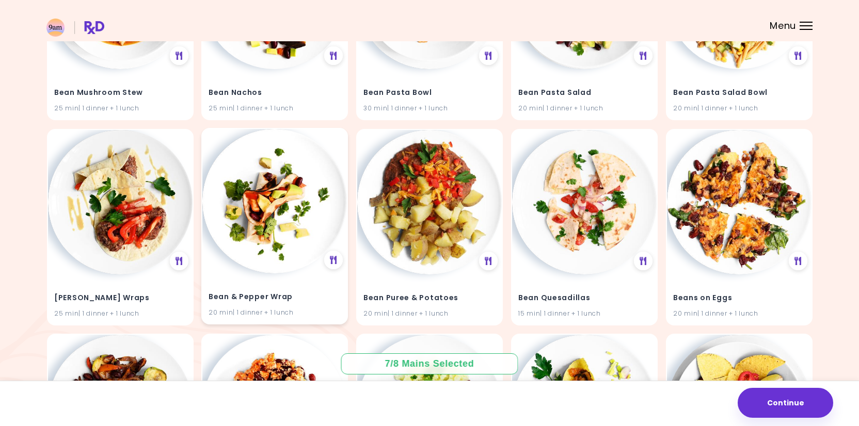
click at [270, 261] on img at bounding box center [274, 201] width 145 height 145
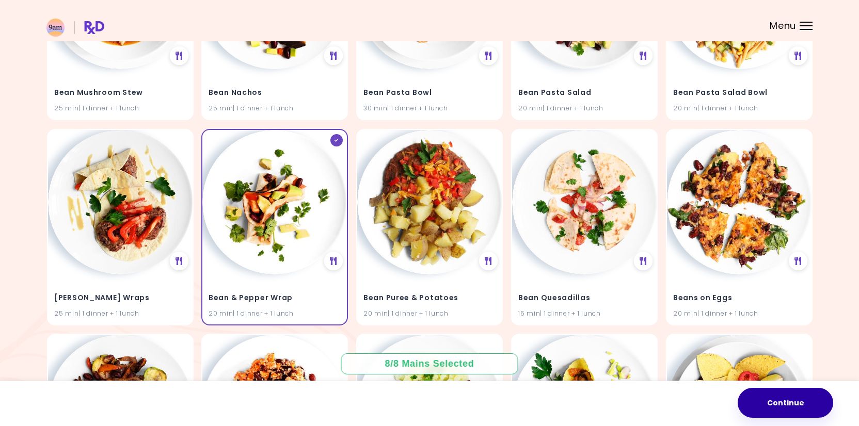
click at [761, 399] on button "Continue" at bounding box center [784, 403] width 95 height 30
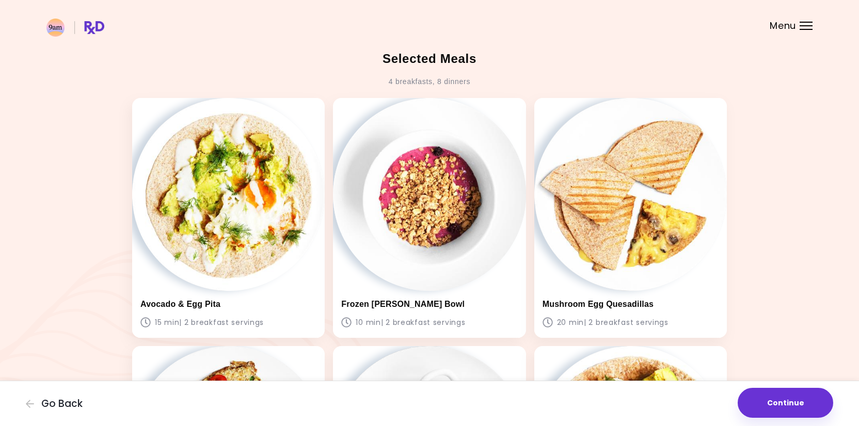
scroll to position [60, 0]
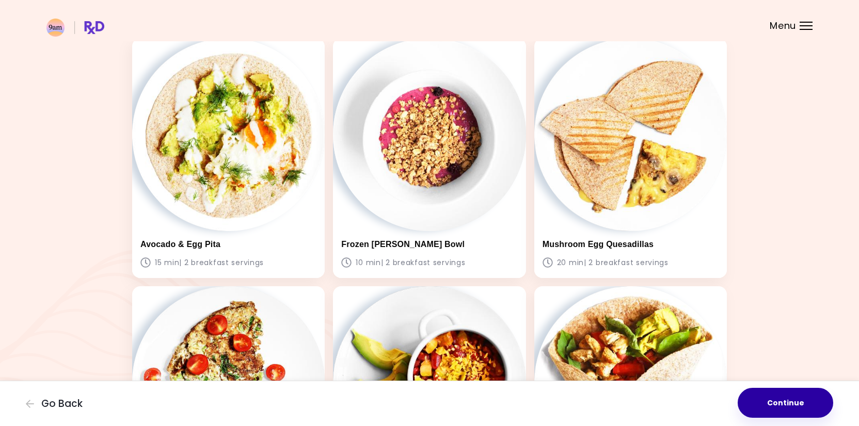
click at [804, 408] on button "Continue" at bounding box center [784, 403] width 95 height 30
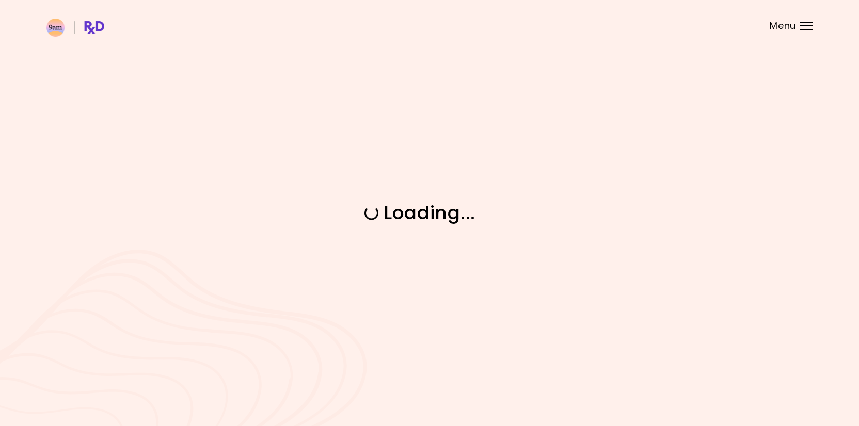
scroll to position [0, 0]
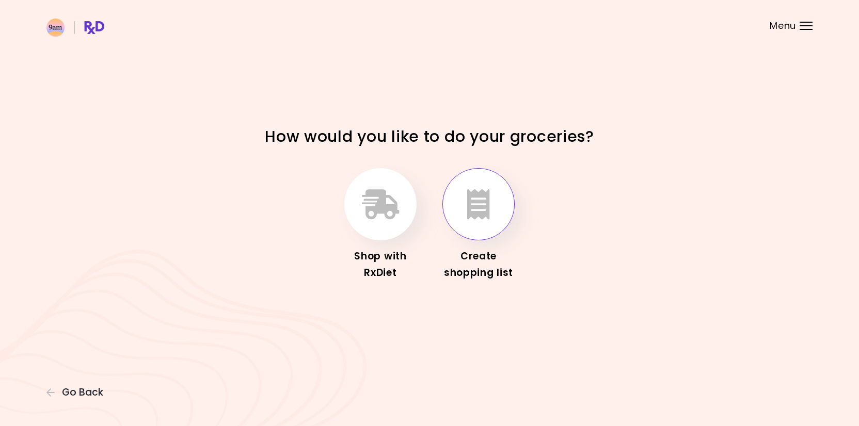
click at [487, 208] on icon "button" at bounding box center [478, 204] width 23 height 30
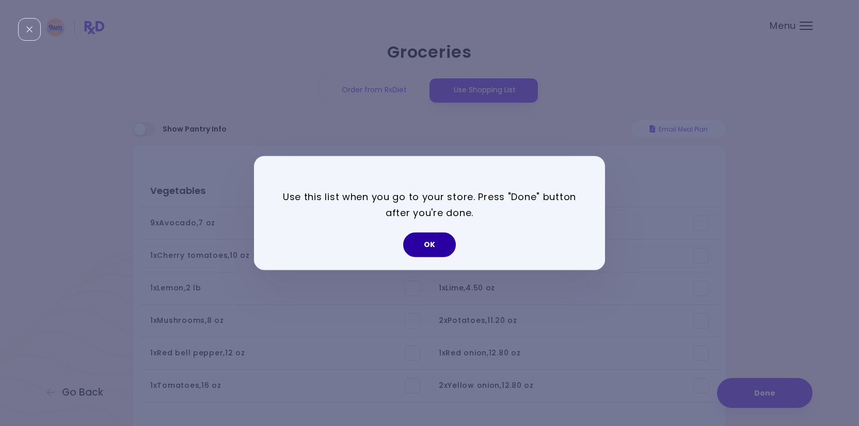
click at [434, 246] on button "OK" at bounding box center [429, 245] width 53 height 25
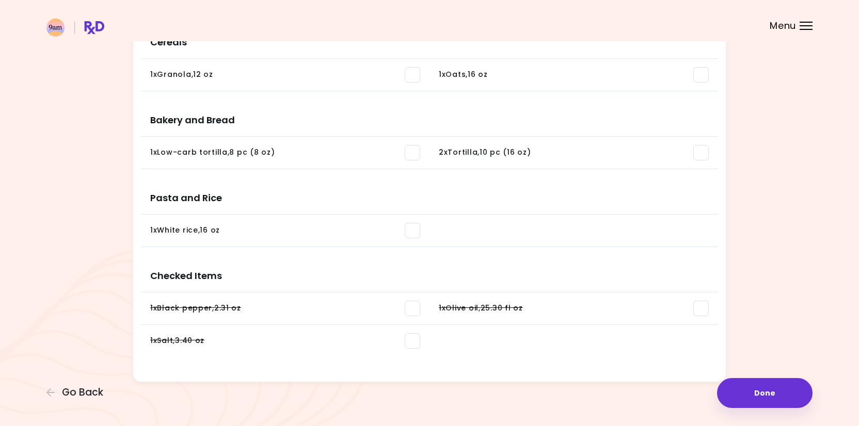
scroll to position [1077, 0]
click at [417, 309] on span at bounding box center [412, 308] width 15 height 15
click at [418, 332] on li "1 x Salt , 3.40 oz You need: 0.53 oz / In pantry: 0.53 oz" at bounding box center [285, 342] width 288 height 32
click at [415, 342] on span at bounding box center [412, 341] width 15 height 15
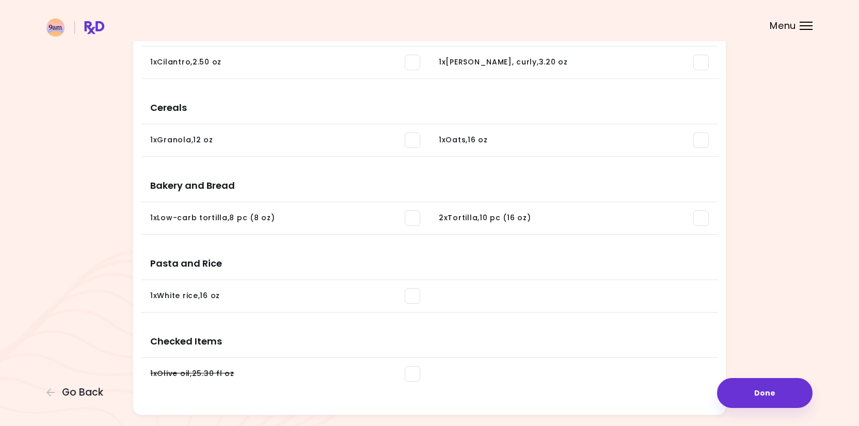
click at [409, 375] on span at bounding box center [412, 373] width 15 height 15
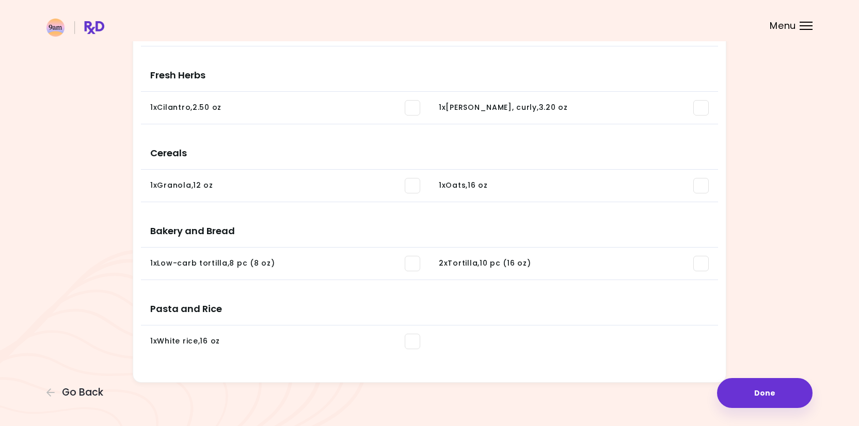
click at [411, 346] on span at bounding box center [412, 341] width 15 height 15
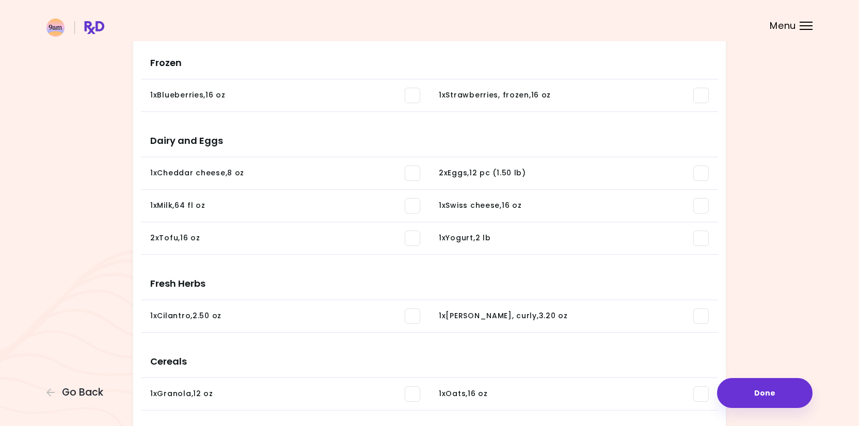
scroll to position [816, 0]
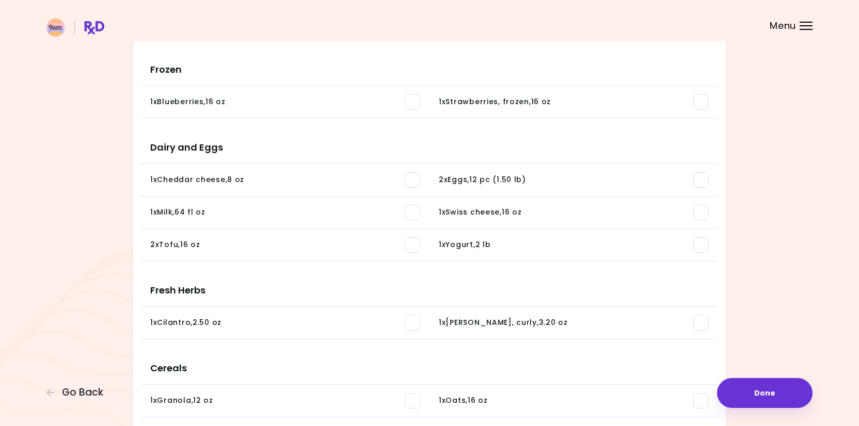
click at [700, 176] on span at bounding box center [700, 179] width 15 height 15
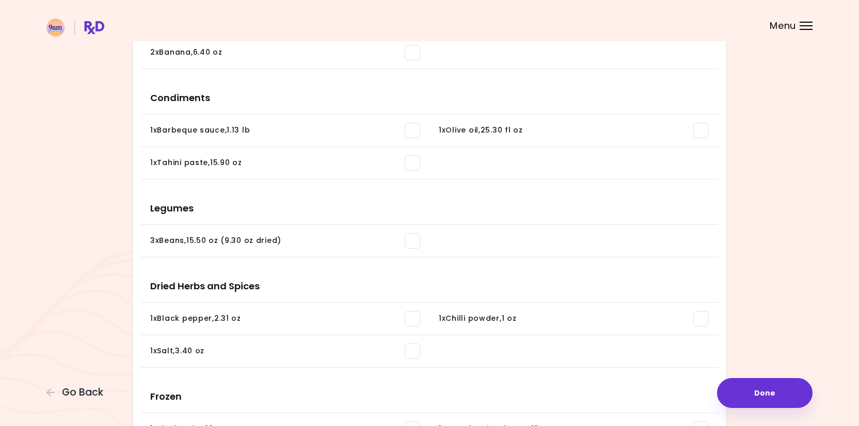
scroll to position [461, 0]
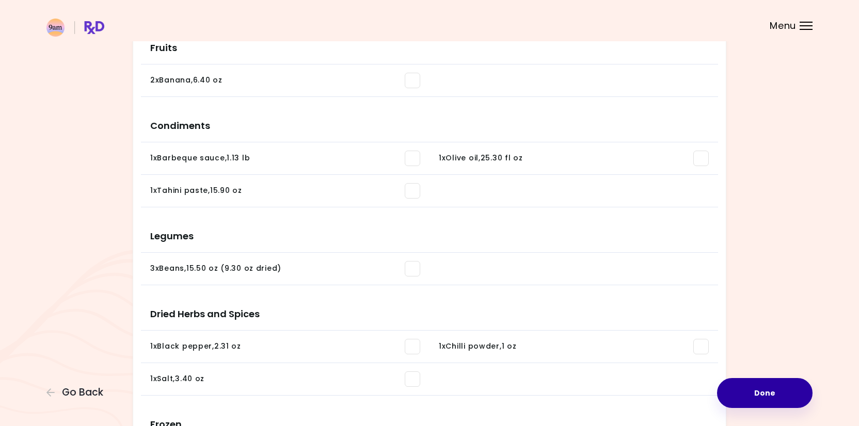
click at [780, 394] on button "Done" at bounding box center [764, 393] width 95 height 30
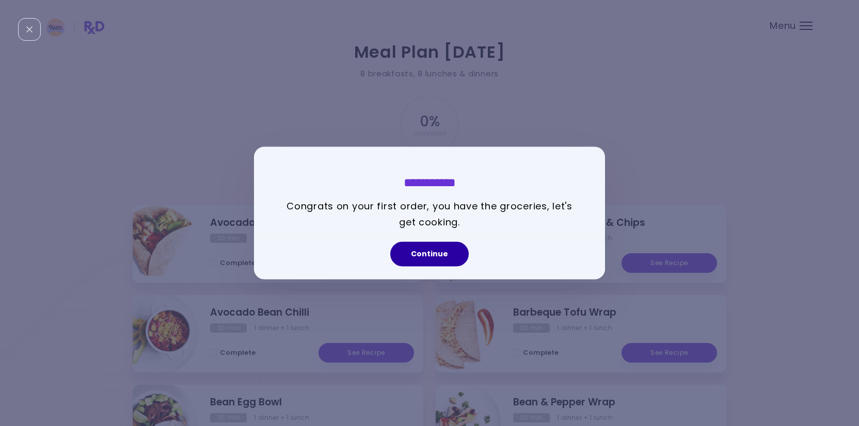
click at [459, 255] on button "Continue" at bounding box center [429, 254] width 78 height 25
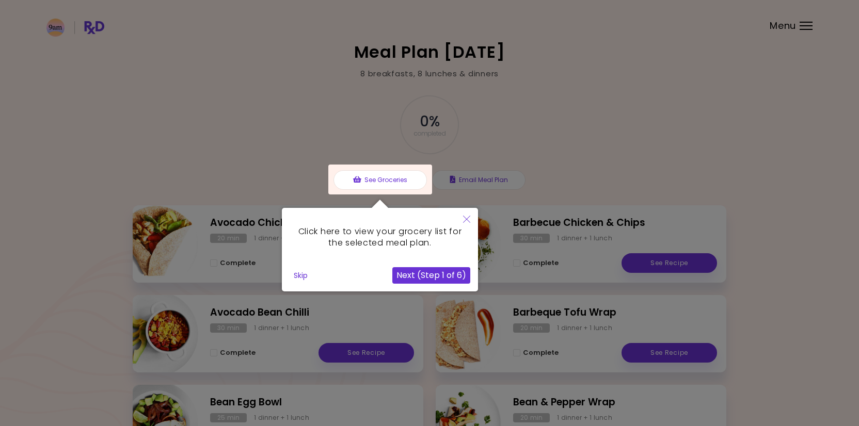
click at [443, 271] on button "Next (Step 1 of 6)" at bounding box center [431, 275] width 78 height 17
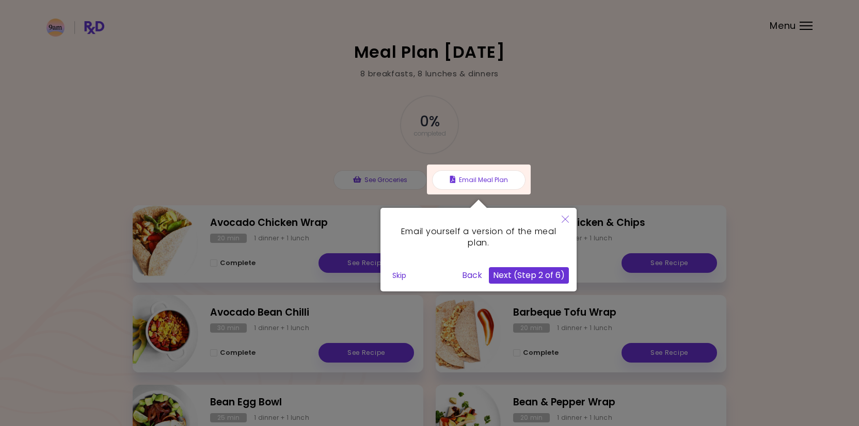
click at [538, 274] on button "Next (Step 2 of 6)" at bounding box center [529, 275] width 80 height 17
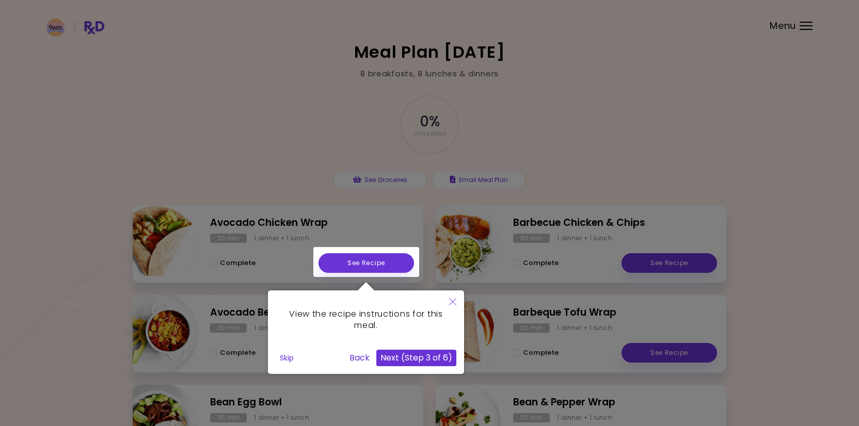
click at [434, 361] on button "Next (Step 3 of 6)" at bounding box center [416, 358] width 80 height 17
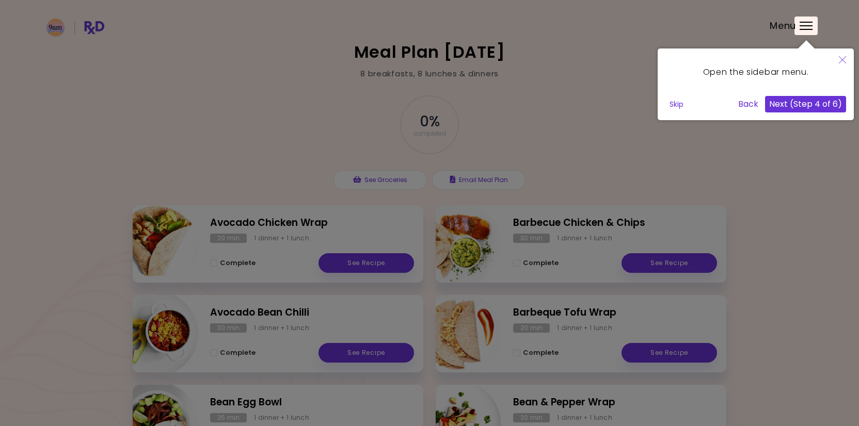
click at [784, 102] on button "Next (Step 4 of 6)" at bounding box center [805, 104] width 81 height 17
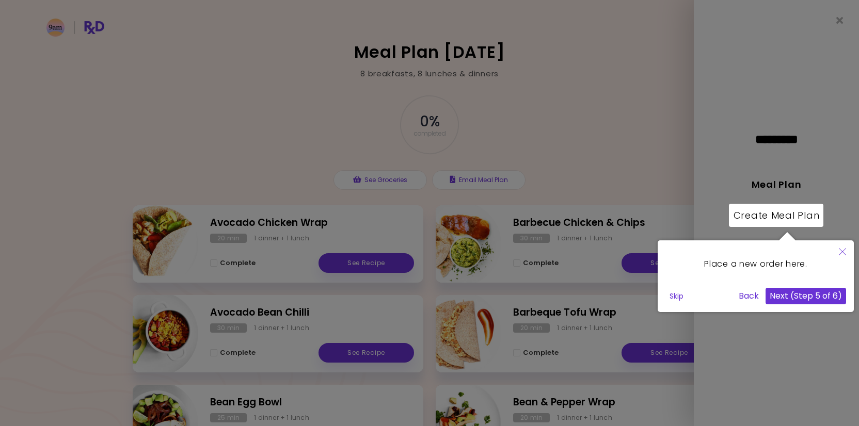
click at [800, 298] on button "Next (Step 5 of 6)" at bounding box center [805, 296] width 81 height 17
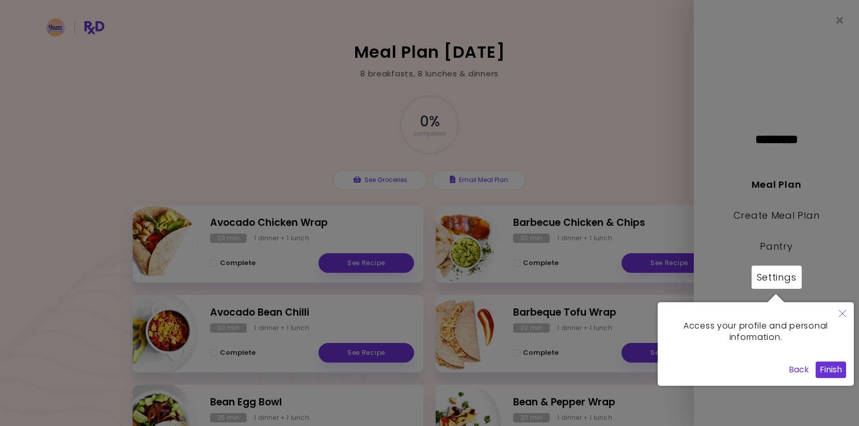
click at [825, 372] on button "Finish" at bounding box center [830, 370] width 30 height 17
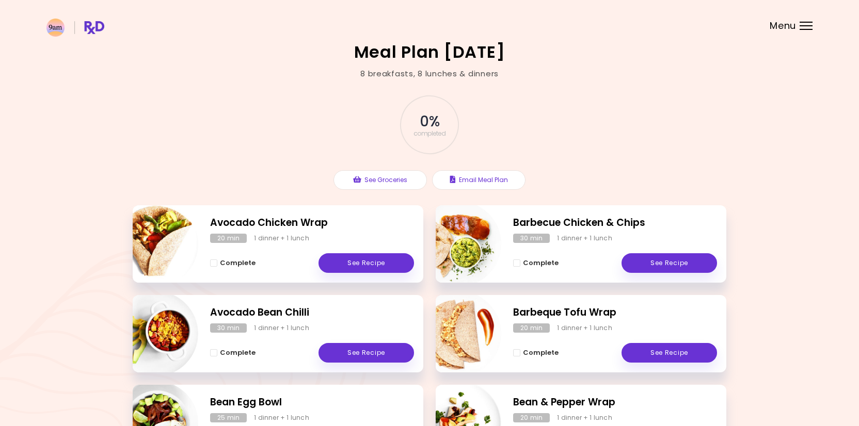
click at [814, 17] on header at bounding box center [429, 20] width 859 height 41
click at [808, 22] on div at bounding box center [805, 22] width 13 height 1
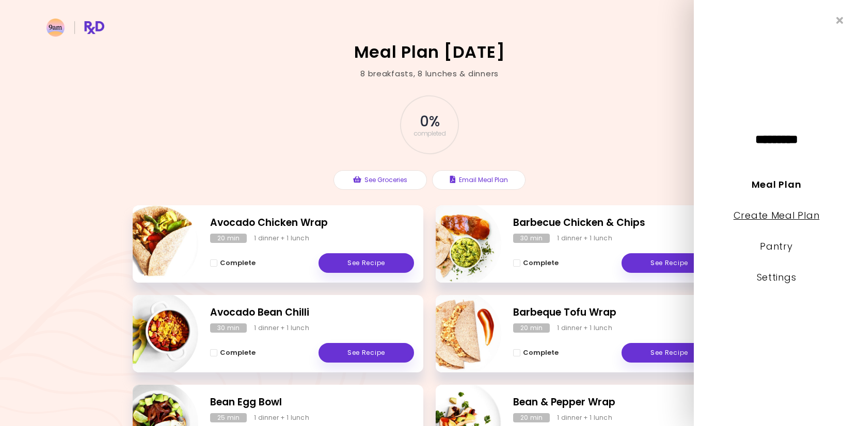
click at [780, 215] on link "Create Meal Plan" at bounding box center [776, 215] width 86 height 13
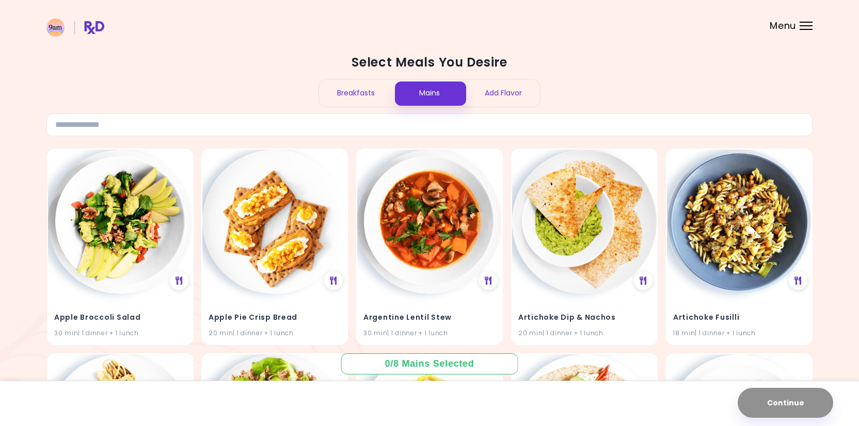
click at [803, 30] on header at bounding box center [429, 20] width 859 height 41
click at [803, 22] on div at bounding box center [805, 22] width 13 height 1
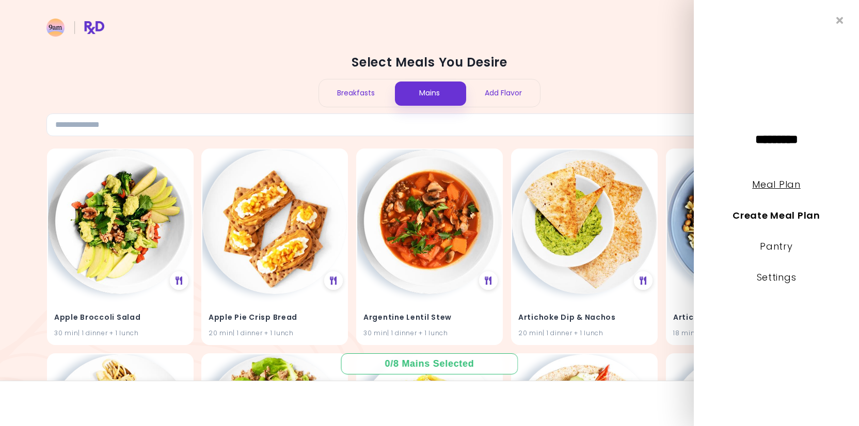
click at [759, 183] on link "Meal Plan" at bounding box center [776, 184] width 48 height 13
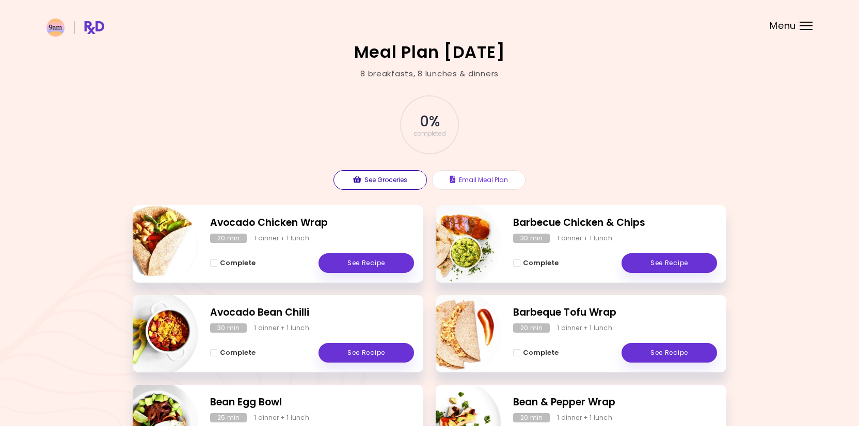
click at [412, 175] on button "See Groceries" at bounding box center [379, 180] width 93 height 20
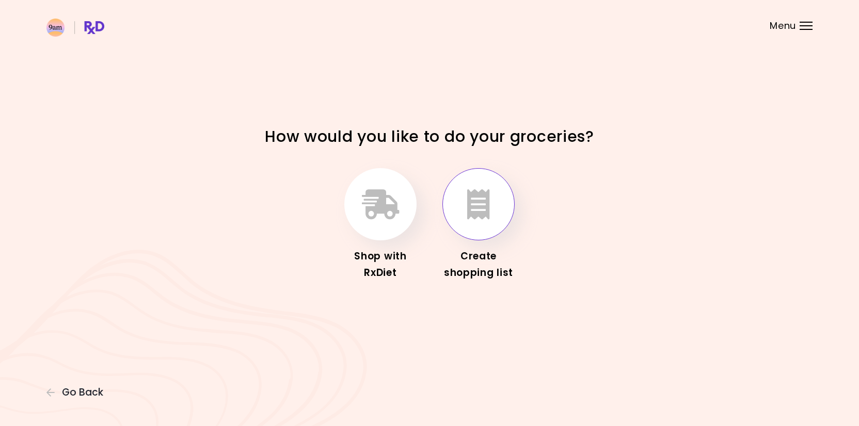
click at [467, 213] on icon "button" at bounding box center [478, 204] width 23 height 30
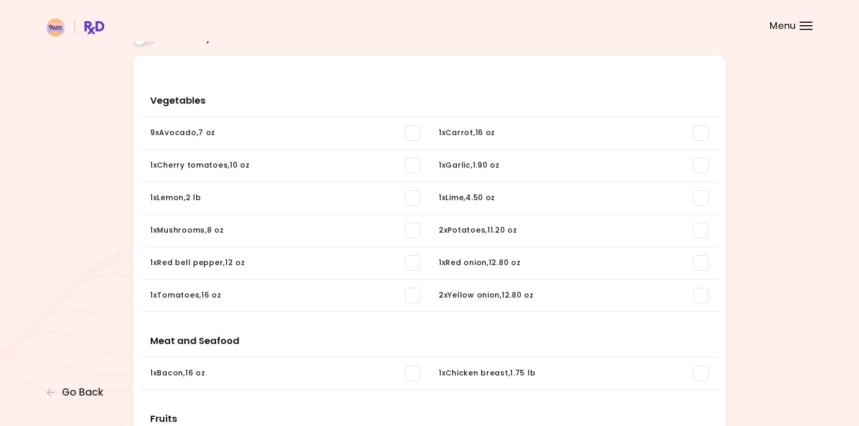
scroll to position [24, 0]
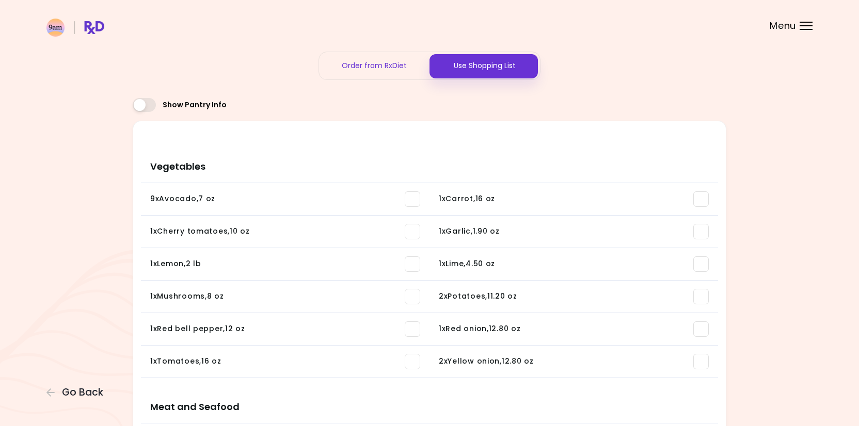
click at [498, 66] on div "Use Shopping List" at bounding box center [484, 65] width 110 height 27
click at [806, 30] on header at bounding box center [429, 20] width 859 height 41
